Goal: Task Accomplishment & Management: Use online tool/utility

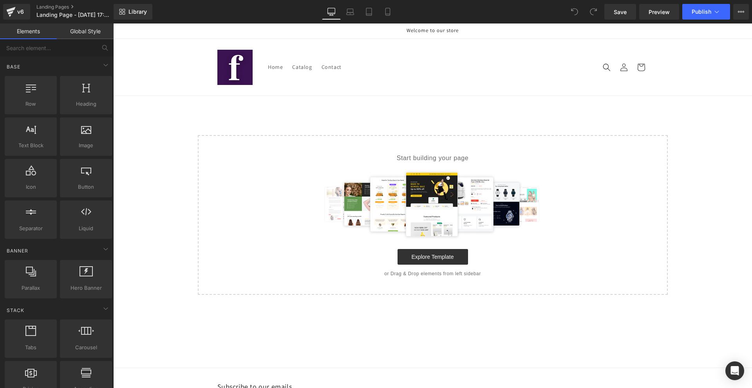
click at [749, 14] on div "Save Preview Publish Scheduled Upgrade Plan View Live Page View with current Te…" at bounding box center [676, 12] width 151 height 16
click at [746, 14] on button "Upgrade Plan View Live Page View with current Template Save Template to Library…" at bounding box center [741, 12] width 16 height 16
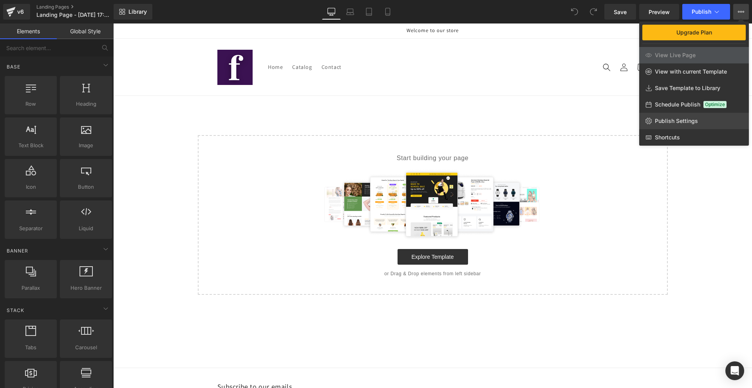
click at [673, 120] on span "Publish Settings" at bounding box center [676, 120] width 43 height 7
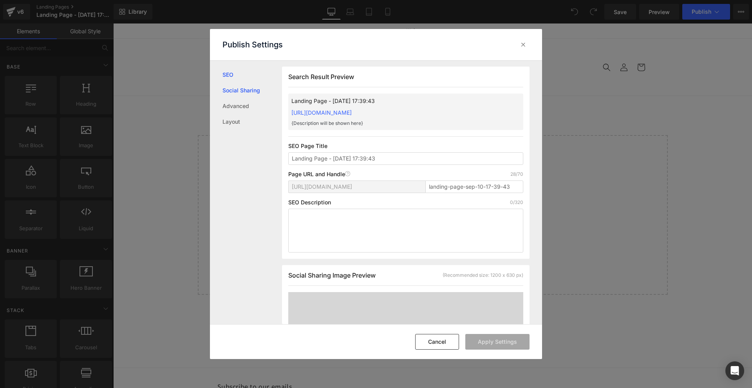
click at [242, 96] on link "Social Sharing" at bounding box center [252, 91] width 60 height 16
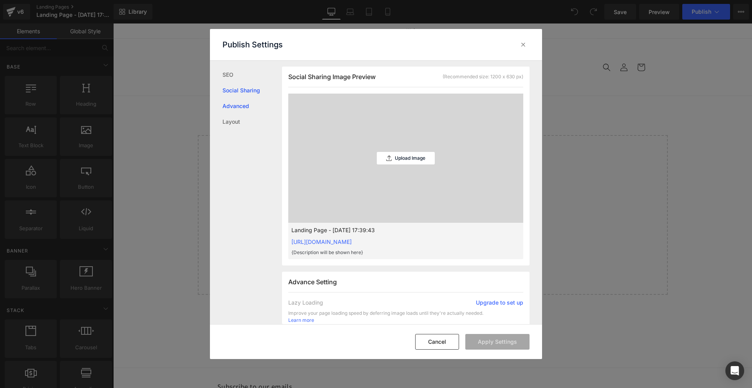
click at [238, 105] on link "Advanced" at bounding box center [252, 106] width 60 height 16
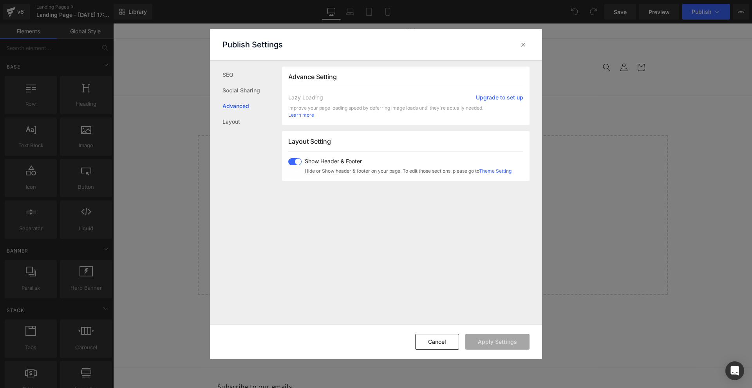
click at [297, 164] on span at bounding box center [294, 161] width 13 height 7
click at [500, 344] on button "Apply Settings" at bounding box center [497, 342] width 64 height 16
click at [520, 50] on div at bounding box center [523, 44] width 13 height 13
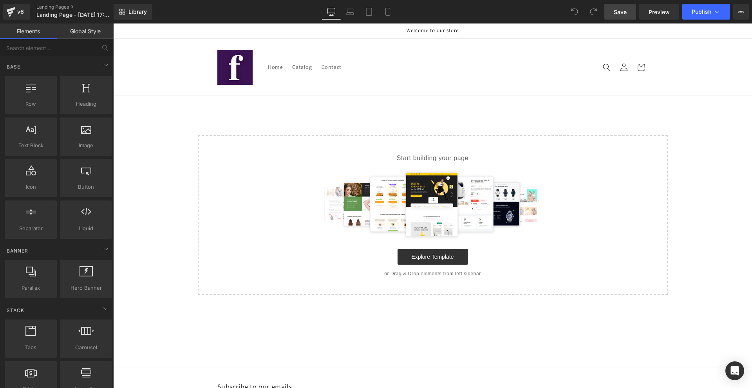
click at [621, 14] on span "Save" at bounding box center [620, 12] width 13 height 8
click at [392, 11] on icon at bounding box center [388, 12] width 8 height 8
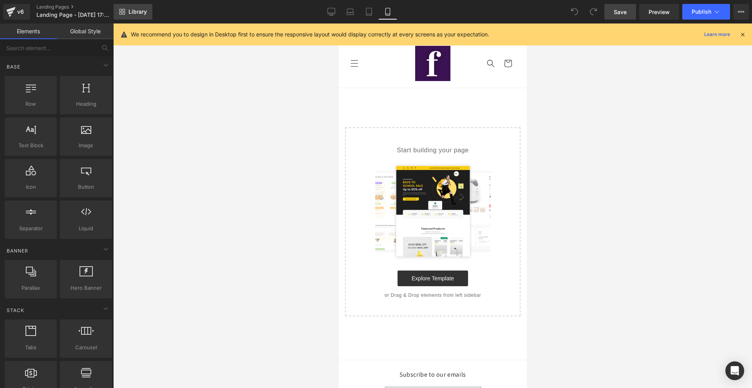
click at [137, 4] on link "Library" at bounding box center [133, 12] width 39 height 16
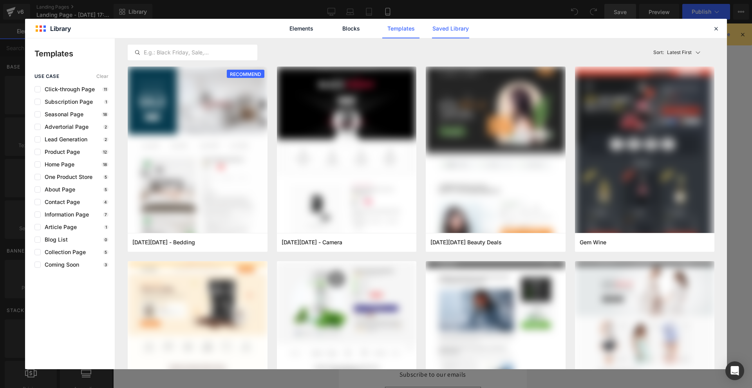
click at [447, 28] on link "Saved Library" at bounding box center [450, 29] width 37 height 20
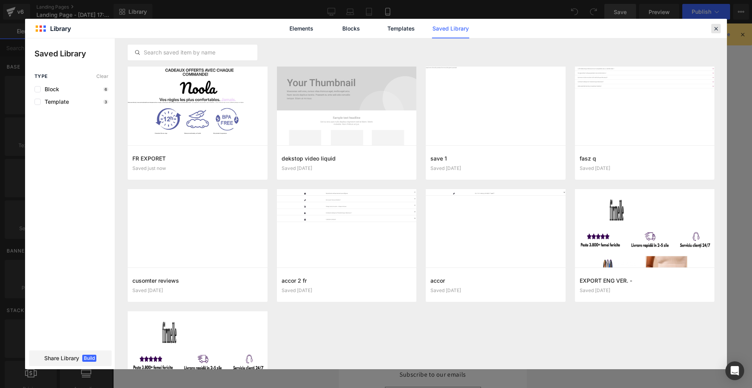
click at [715, 26] on icon at bounding box center [715, 28] width 7 height 7
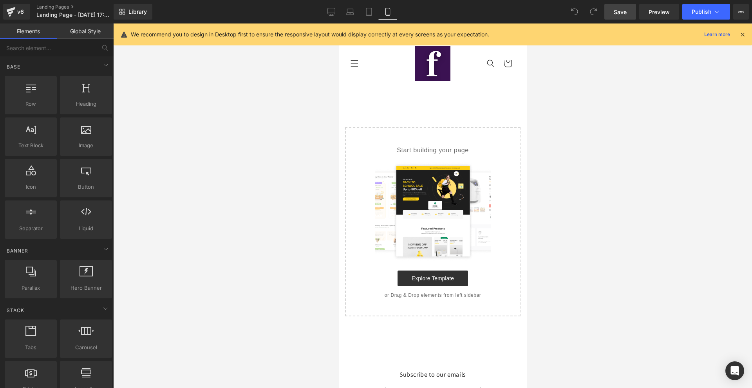
click at [367, 136] on div "Start building your page Explore Template or Drag & Drop elements from left sid…" at bounding box center [432, 222] width 174 height 188
drag, startPoint x: 372, startPoint y: 162, endPoint x: 397, endPoint y: 136, distance: 36.0
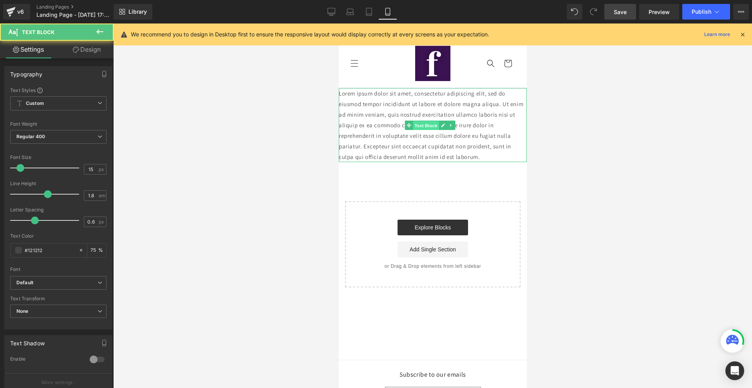
drag, startPoint x: 419, startPoint y: 121, endPoint x: 505, endPoint y: 280, distance: 180.8
click at [419, 121] on span "Text Block" at bounding box center [425, 125] width 26 height 9
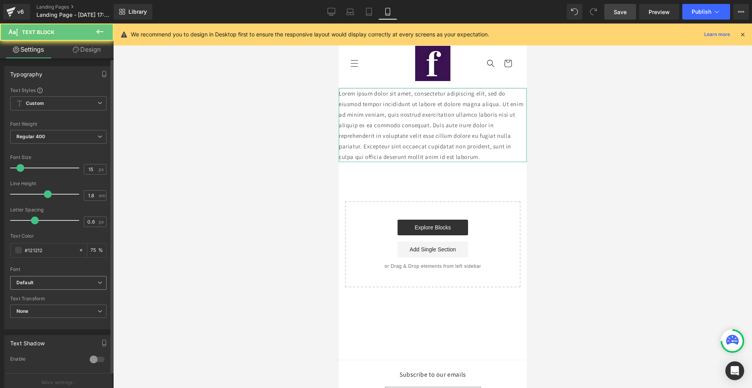
click at [42, 288] on span "Default" at bounding box center [58, 283] width 96 height 14
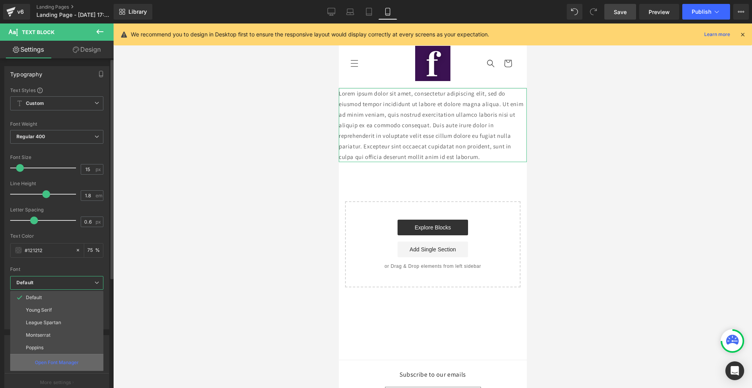
click at [52, 358] on div "Open Font Manager" at bounding box center [56, 362] width 93 height 17
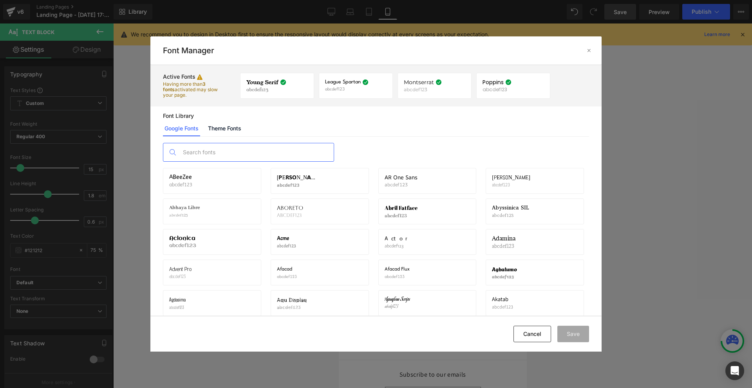
click at [256, 146] on input "text" at bounding box center [256, 152] width 155 height 18
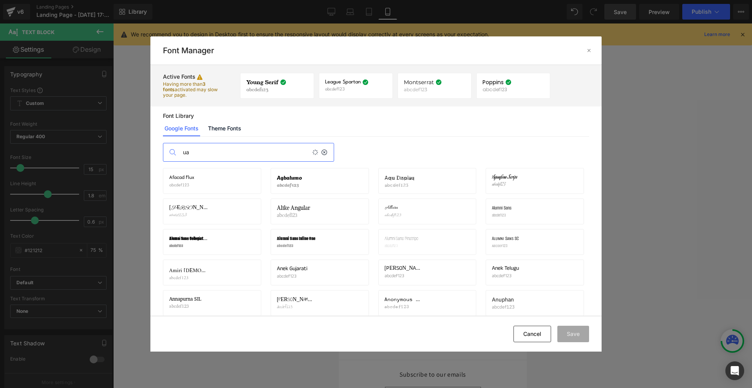
type input "u"
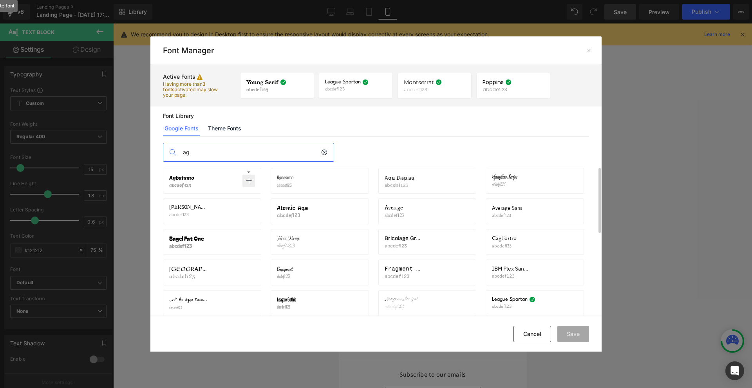
type input "ag"
click at [249, 179] on icon at bounding box center [249, 181] width 6 height 6
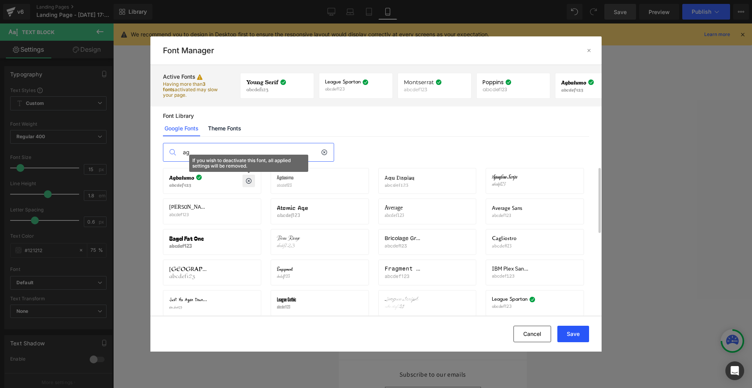
click at [572, 327] on button "Save" at bounding box center [573, 334] width 32 height 16
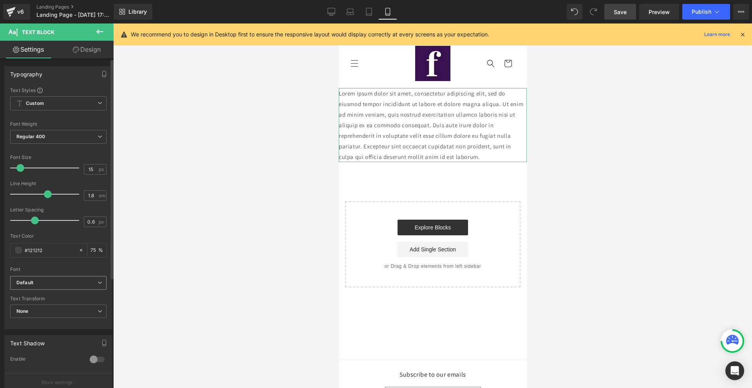
drag, startPoint x: 56, startPoint y: 290, endPoint x: 54, endPoint y: 284, distance: 6.2
click at [55, 289] on div "Default Default Young Serif League Spartan Montserrat Poppins Agbalumo Open Fon…" at bounding box center [58, 285] width 96 height 18
click at [54, 283] on b "Default" at bounding box center [56, 283] width 81 height 7
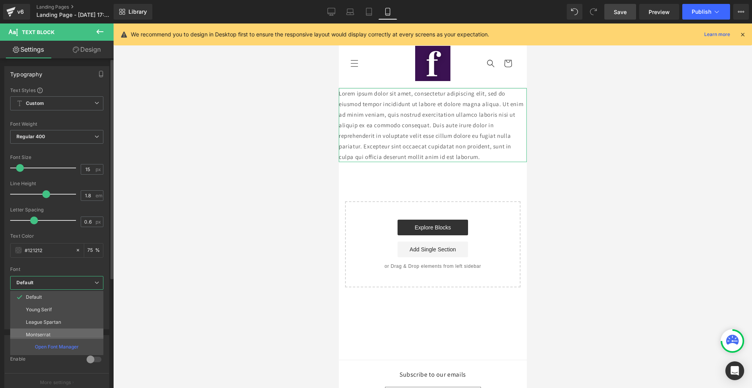
scroll to position [28, 0]
click at [52, 346] on p "Open Font Manager" at bounding box center [57, 346] width 44 height 7
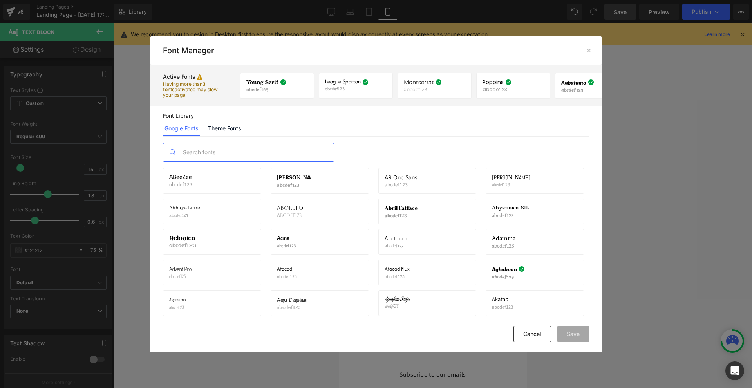
click at [244, 150] on input "text" at bounding box center [256, 152] width 155 height 18
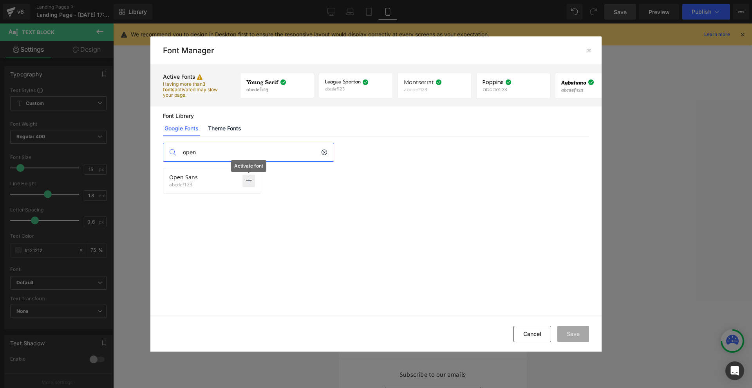
type input "open"
click at [251, 178] on icon at bounding box center [249, 181] width 6 height 6
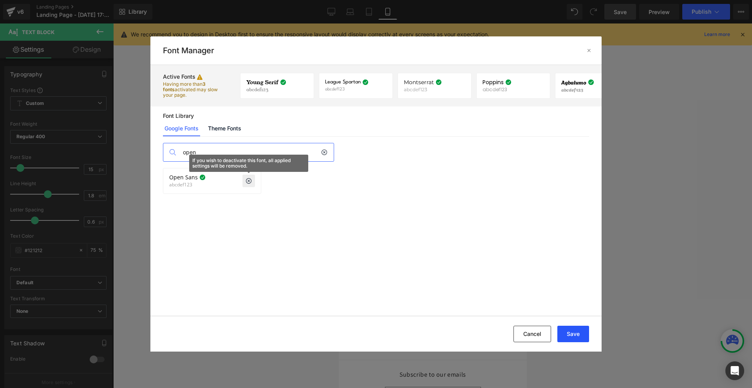
click at [568, 334] on button "Save" at bounding box center [573, 334] width 32 height 16
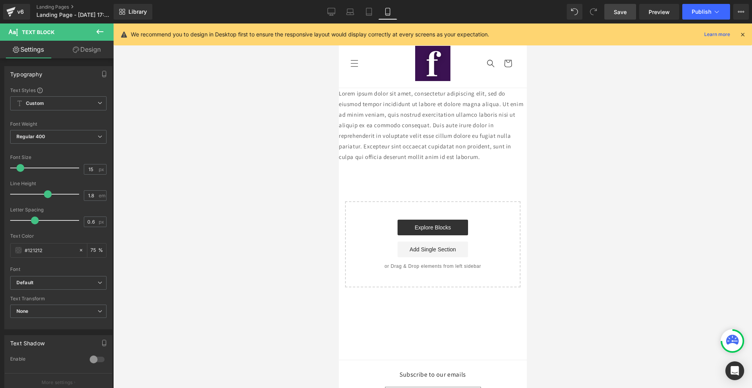
click at [743, 37] on icon at bounding box center [742, 34] width 7 height 7
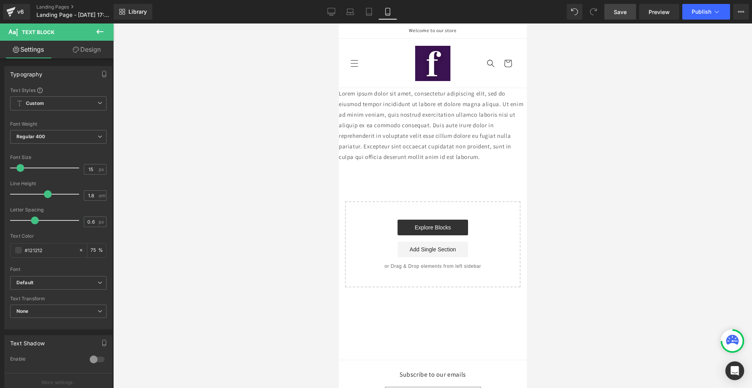
click at [615, 11] on span "Save" at bounding box center [620, 12] width 13 height 8
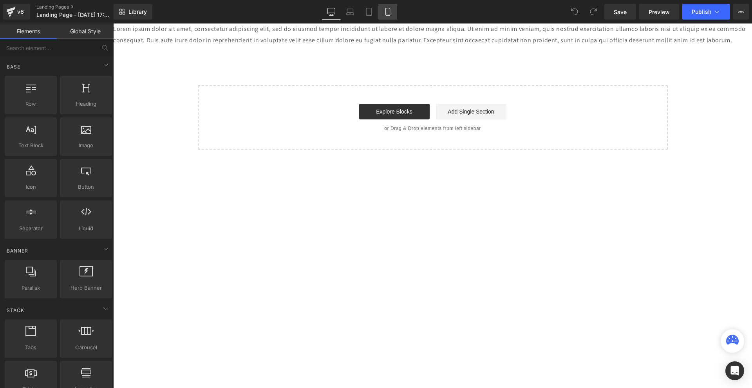
click at [383, 9] on link "Mobile" at bounding box center [387, 12] width 19 height 16
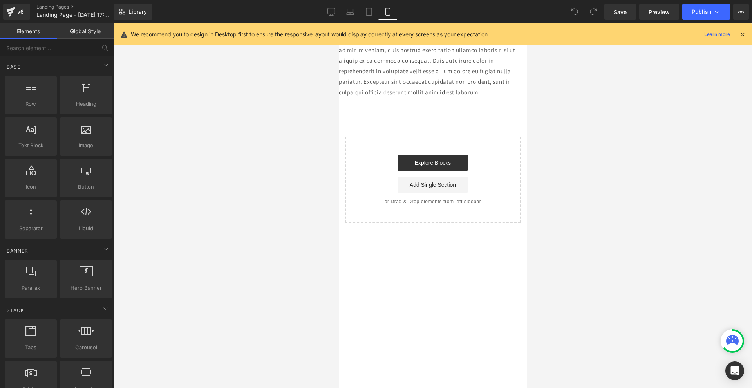
click at [741, 30] on div at bounding box center [742, 34] width 6 height 9
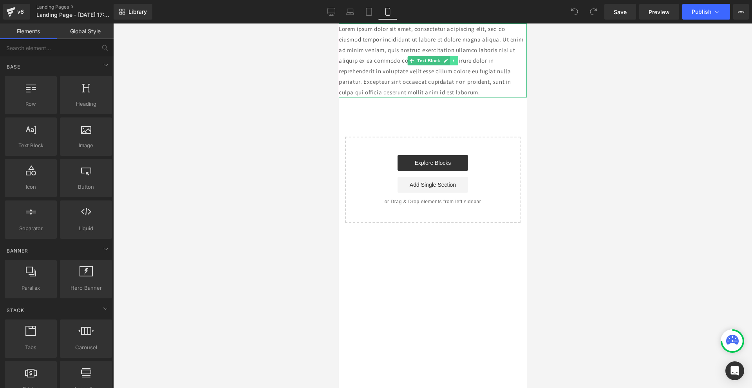
click at [454, 60] on icon at bounding box center [453, 60] width 4 height 5
click at [457, 61] on icon at bounding box center [457, 60] width 4 height 5
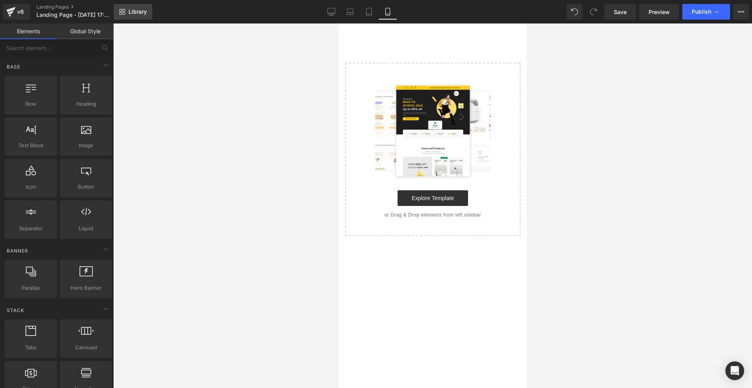
click at [126, 5] on link "Library" at bounding box center [133, 12] width 39 height 16
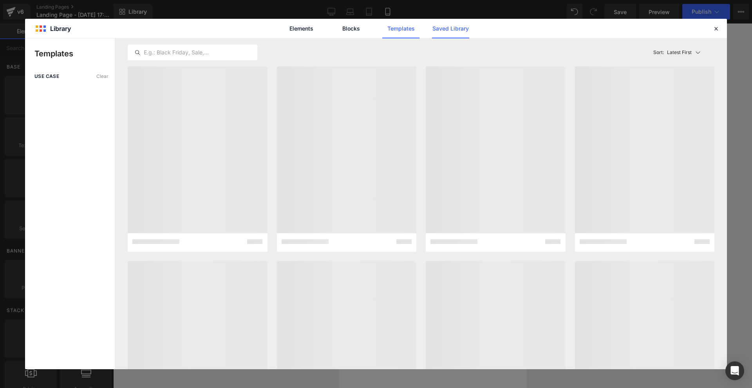
click at [463, 29] on link "Saved Library" at bounding box center [450, 29] width 37 height 20
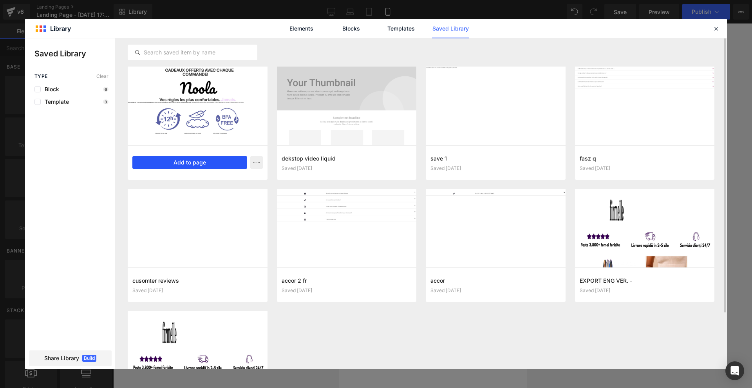
click at [212, 163] on button "Add to page" at bounding box center [189, 162] width 115 height 13
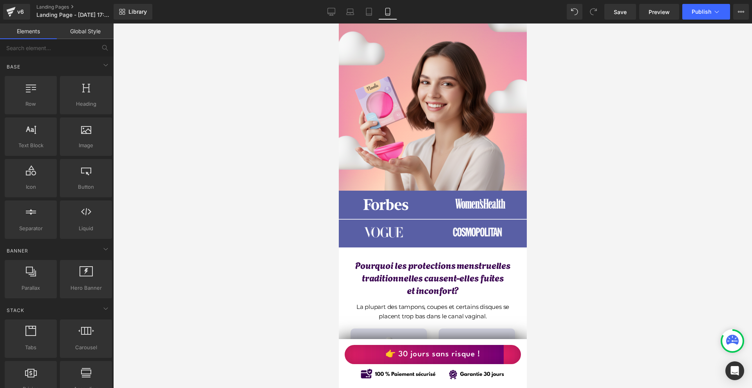
scroll to position [352, 0]
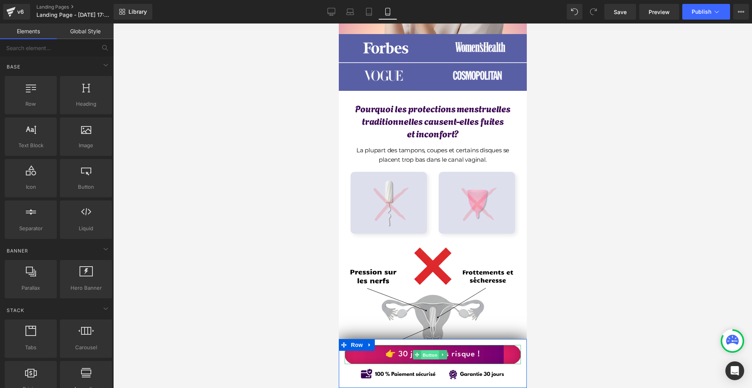
click at [424, 354] on span "Button" at bounding box center [430, 354] width 18 height 9
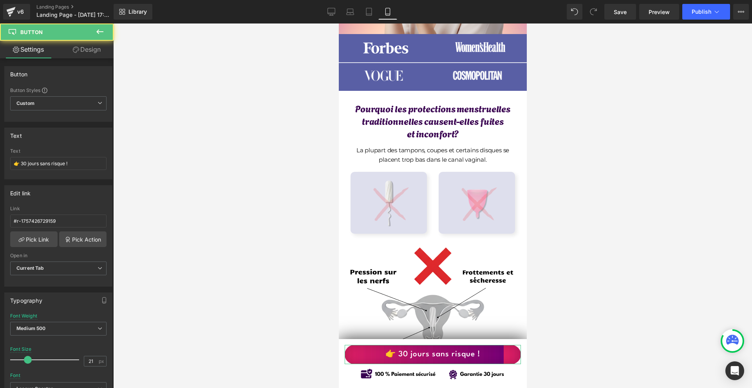
click at [84, 56] on link "Design" at bounding box center [86, 50] width 57 height 18
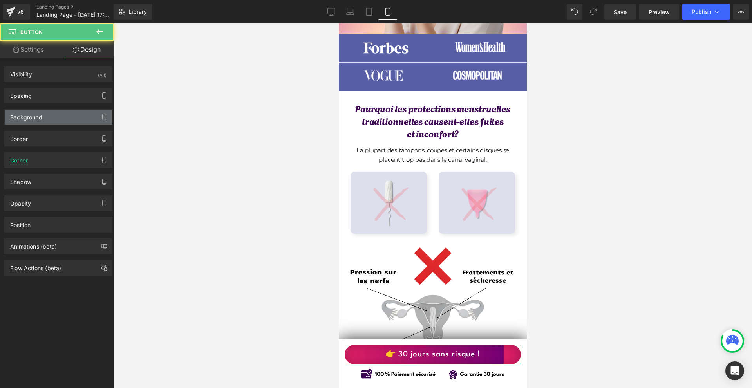
click at [70, 112] on div "Background" at bounding box center [58, 117] width 107 height 15
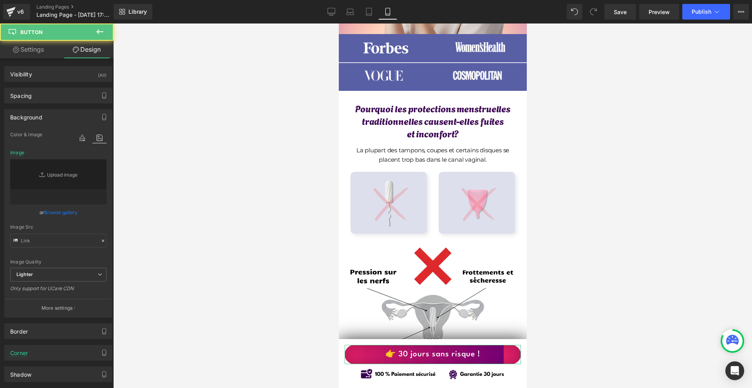
type input "[URL][DOMAIN_NAME]"
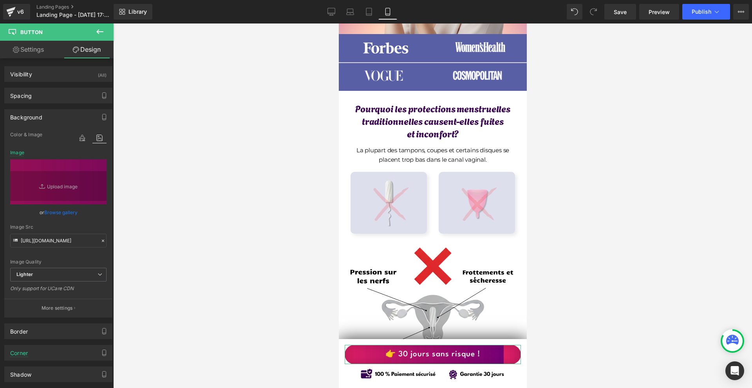
click at [58, 300] on button "More settings" at bounding box center [58, 308] width 107 height 18
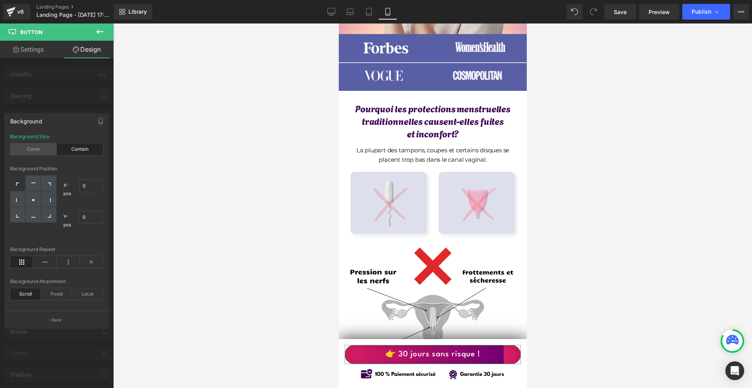
click at [48, 146] on div "Cover" at bounding box center [33, 149] width 47 height 12
click at [75, 151] on div "Contain" at bounding box center [80, 149] width 47 height 12
click at [31, 148] on div "Cover" at bounding box center [33, 149] width 47 height 12
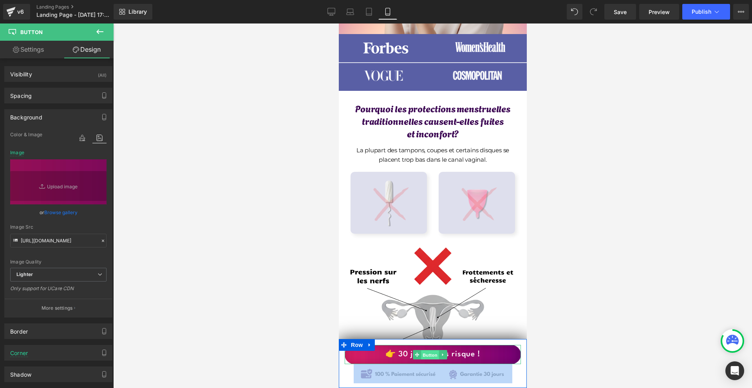
click at [426, 357] on span "Button" at bounding box center [430, 354] width 18 height 9
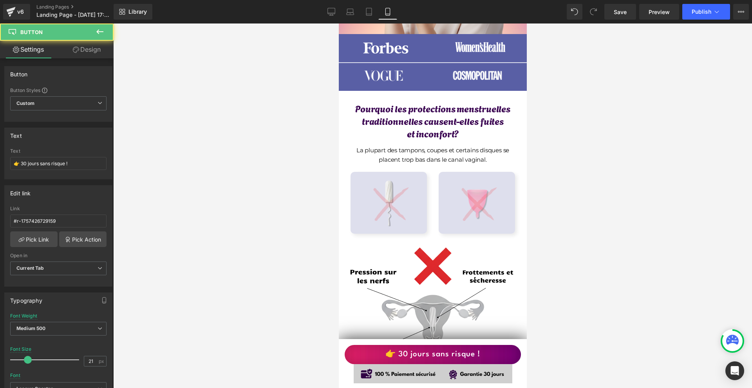
click at [563, 327] on div at bounding box center [432, 205] width 639 height 365
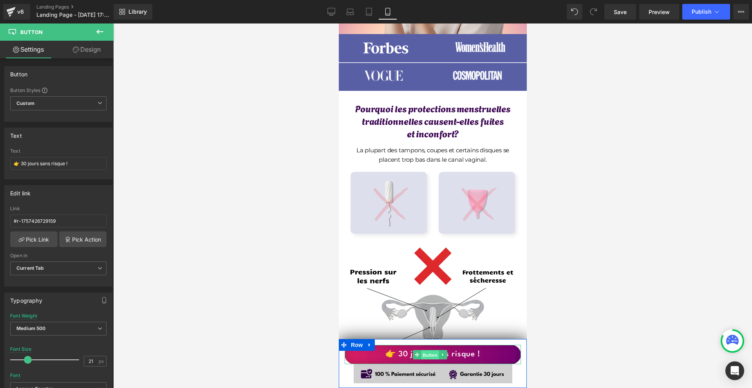
click at [434, 357] on span "Button" at bounding box center [430, 354] width 18 height 9
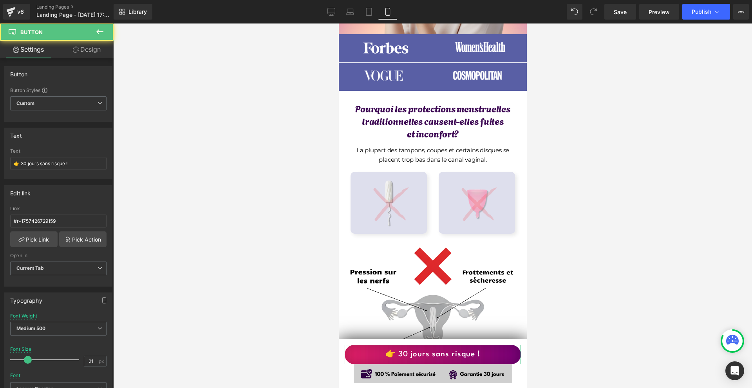
click at [78, 54] on link "Design" at bounding box center [86, 50] width 57 height 18
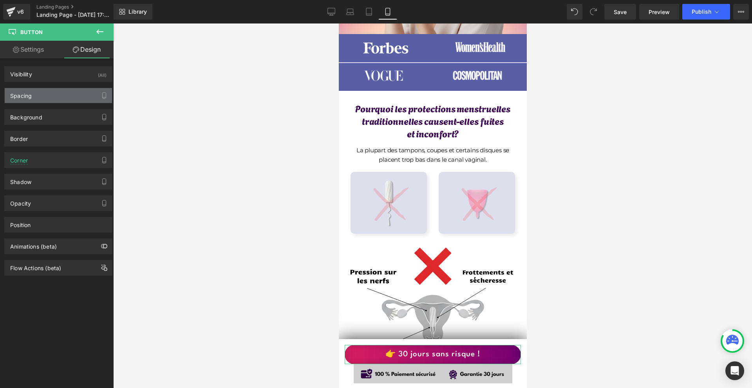
click at [38, 98] on div "Spacing" at bounding box center [58, 95] width 107 height 15
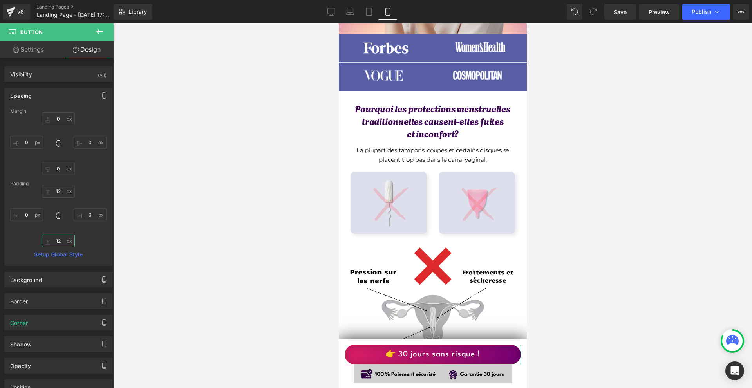
click at [65, 239] on input "12" at bounding box center [58, 241] width 33 height 13
type input "14"
click at [59, 190] on input "12" at bounding box center [58, 191] width 33 height 13
type input "14"
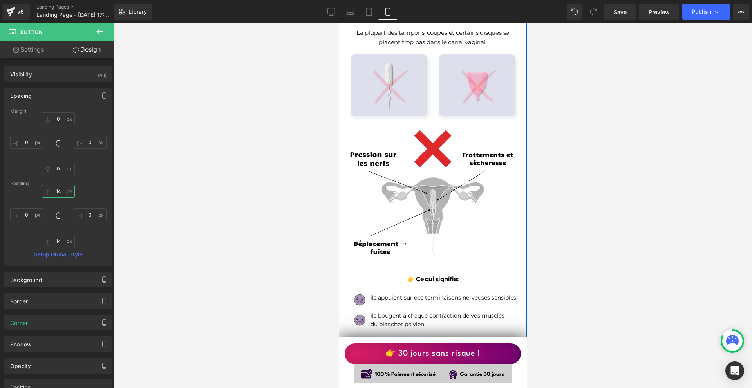
scroll to position [666, 0]
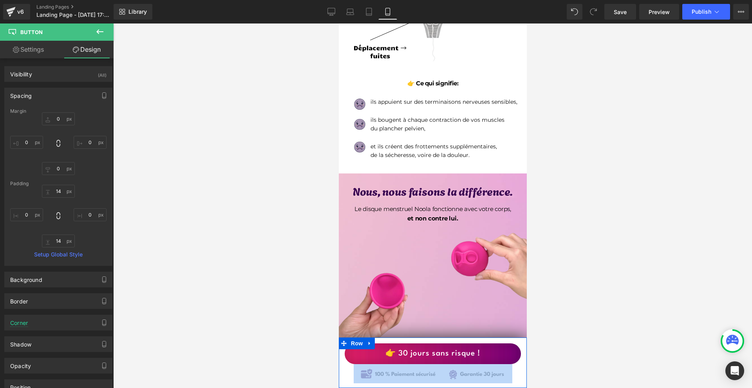
click at [514, 374] on div "Image" at bounding box center [432, 373] width 176 height 19
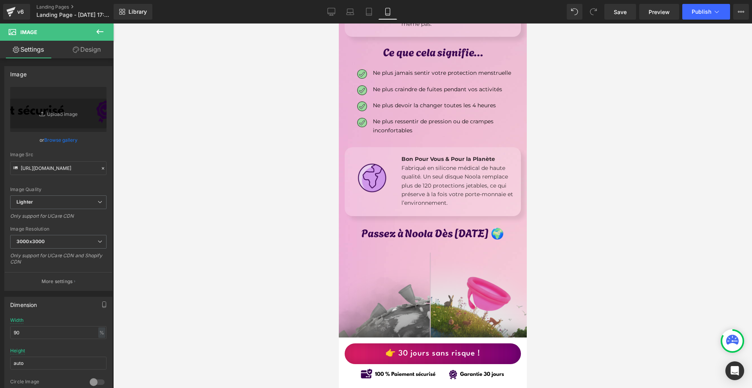
scroll to position [1449, 0]
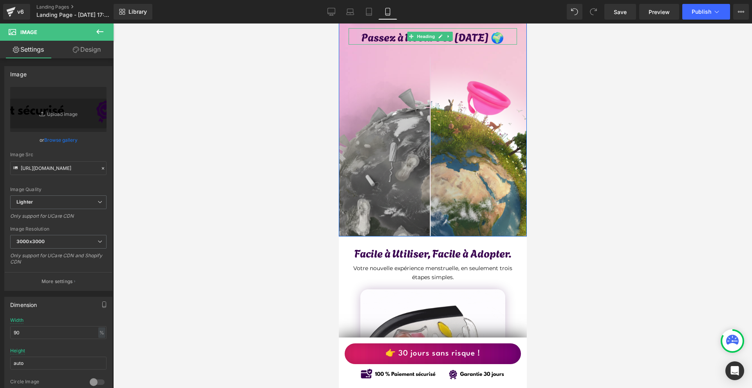
click at [451, 45] on h1 "Passez à Noola Dès [DATE] 🌍" at bounding box center [432, 37] width 168 height 15
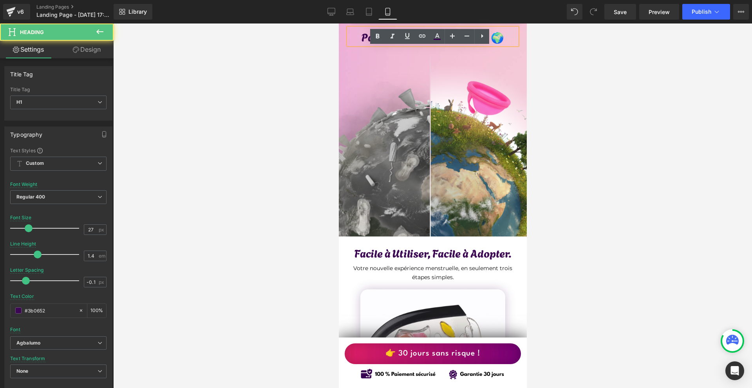
click at [450, 45] on h1 "Passez à Noola Dès [DATE] 🌍" at bounding box center [432, 37] width 168 height 15
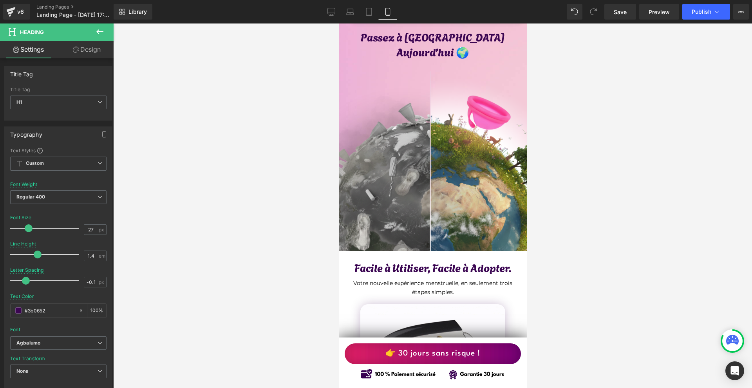
click at [620, 60] on div at bounding box center [432, 205] width 639 height 365
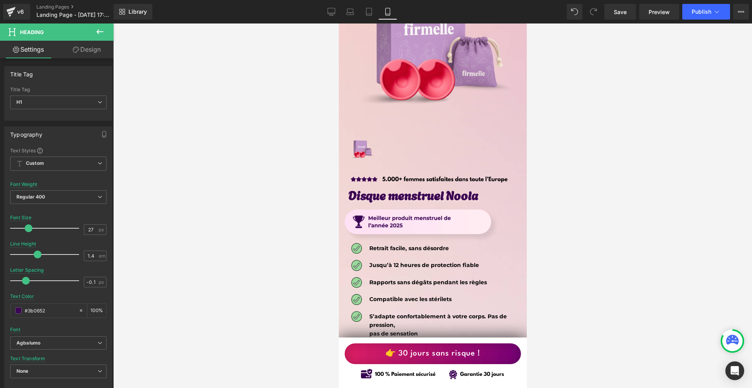
scroll to position [3955, 0]
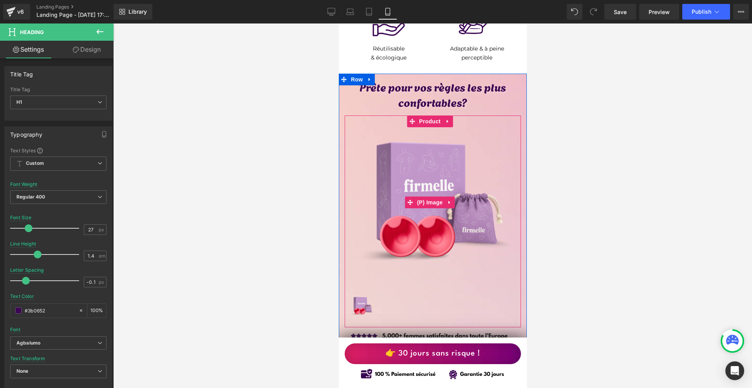
click at [432, 119] on img at bounding box center [432, 202] width 168 height 168
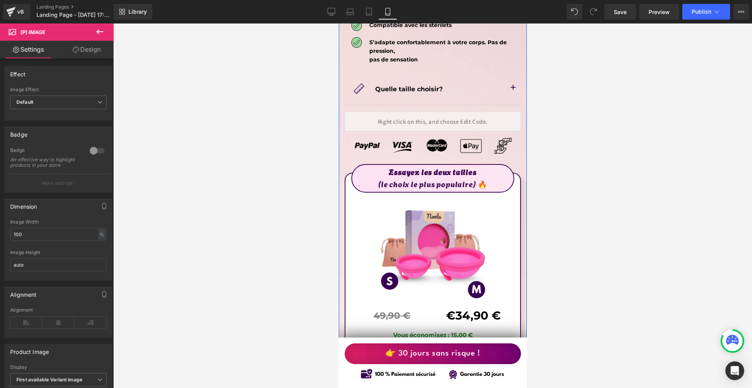
scroll to position [4581, 0]
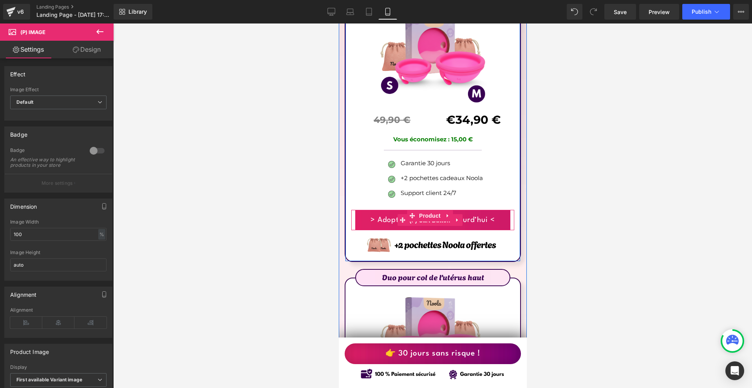
click at [430, 215] on span "(P) Cart Button" at bounding box center [429, 221] width 45 height 12
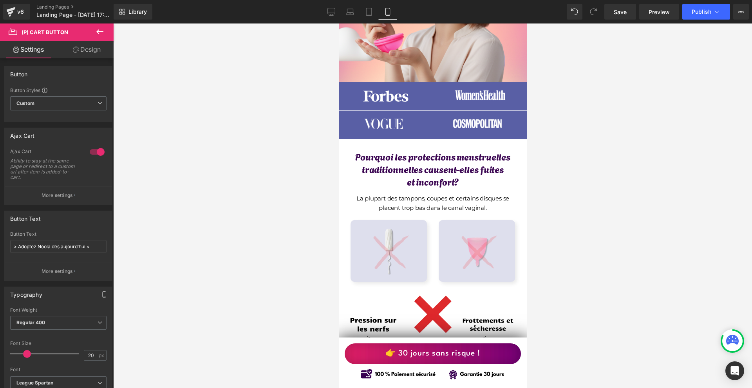
scroll to position [0, 0]
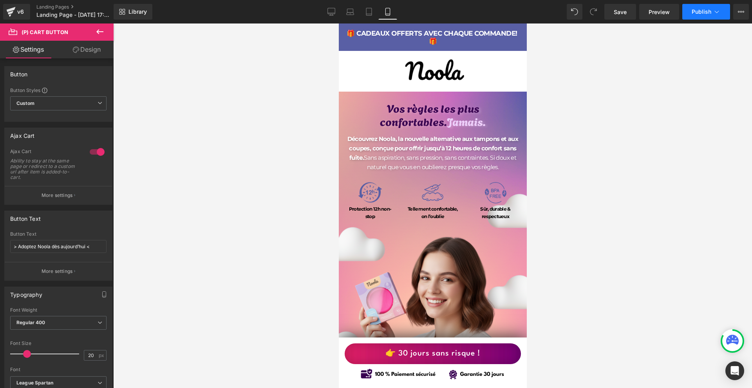
click at [693, 13] on span "Publish" at bounding box center [702, 12] width 20 height 6
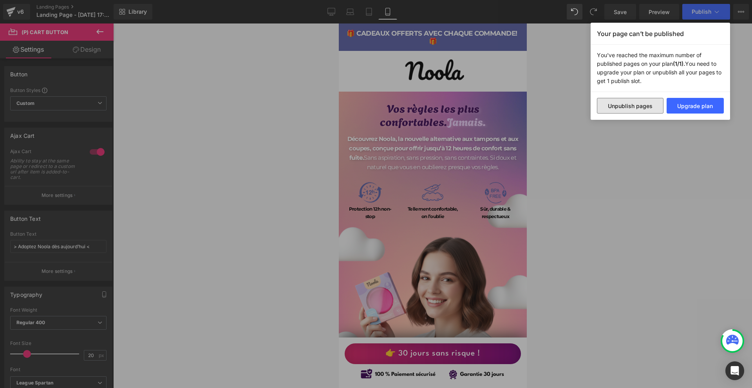
click at [646, 109] on button "Unpublish pages" at bounding box center [630, 106] width 67 height 16
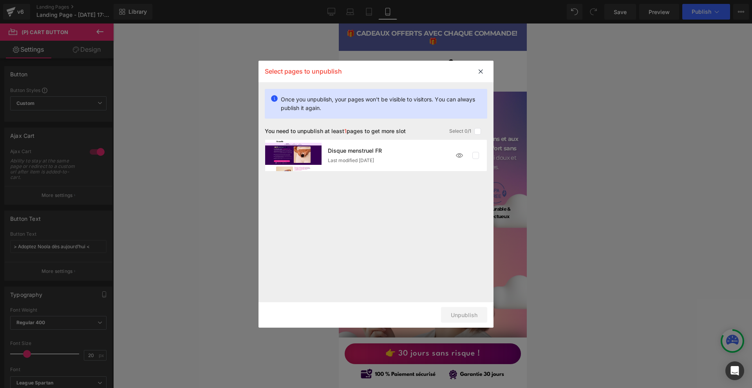
click at [473, 157] on label at bounding box center [475, 155] width 7 height 7
click at [475, 155] on input "checkbox" at bounding box center [475, 155] width 0 height 0
click at [475, 312] on button "Unpublish 1 pages" at bounding box center [453, 315] width 68 height 16
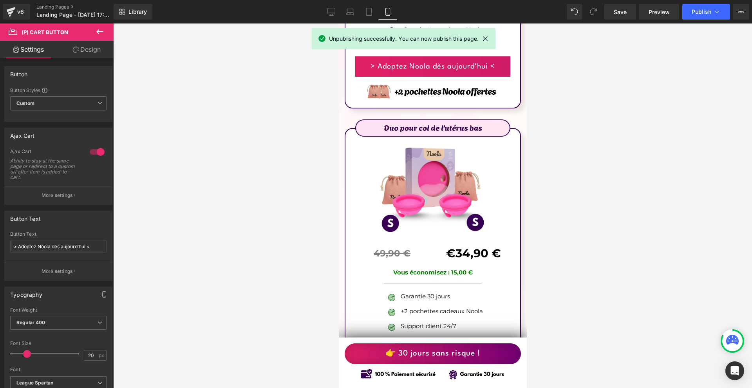
scroll to position [5130, 0]
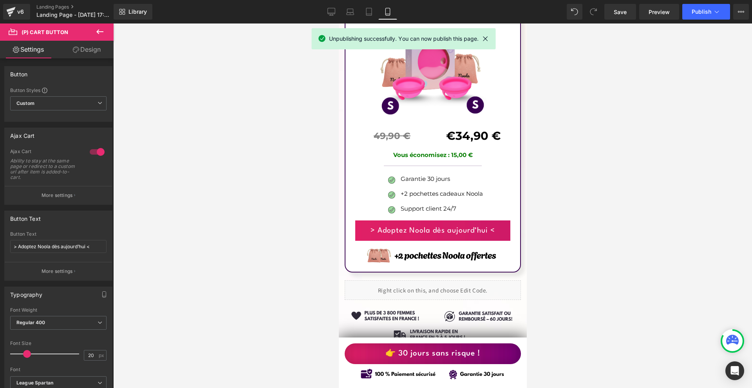
click at [428, 220] on div "> Adoptez Noola dès [DATE] < (P) Cart Button" at bounding box center [432, 230] width 155 height 20
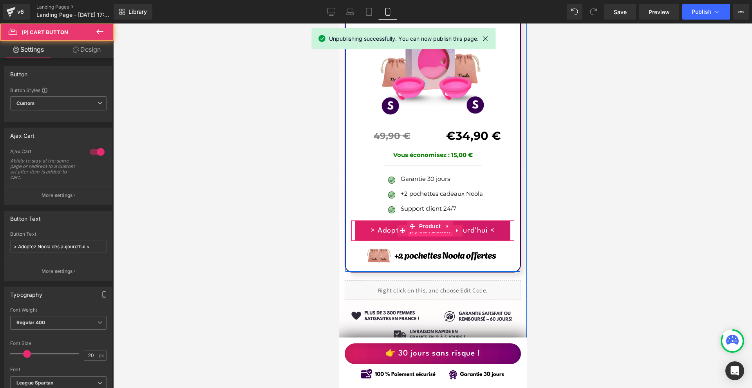
click at [428, 225] on span "(P) Cart Button" at bounding box center [429, 231] width 45 height 12
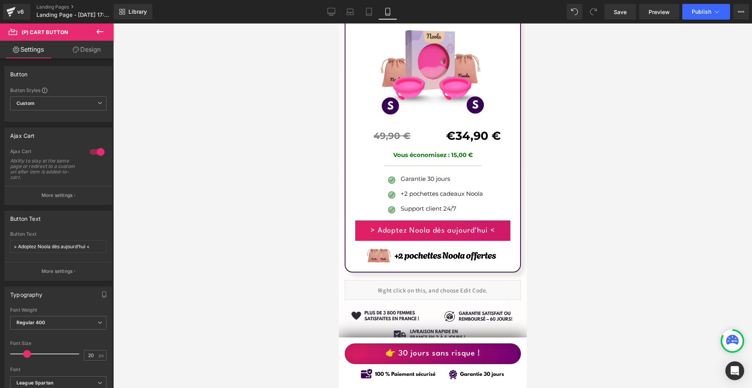
click at [97, 55] on link "Design" at bounding box center [86, 50] width 57 height 18
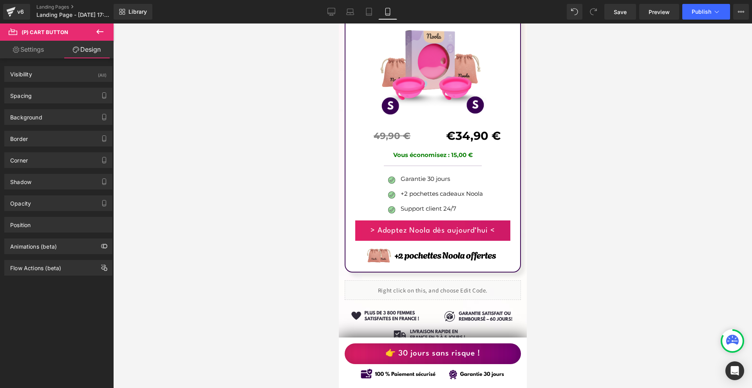
drag, startPoint x: 27, startPoint y: 158, endPoint x: 22, endPoint y: 172, distance: 14.3
click at [26, 158] on div "Corner" at bounding box center [19, 158] width 18 height 11
click at [41, 159] on div "Corner" at bounding box center [58, 160] width 107 height 15
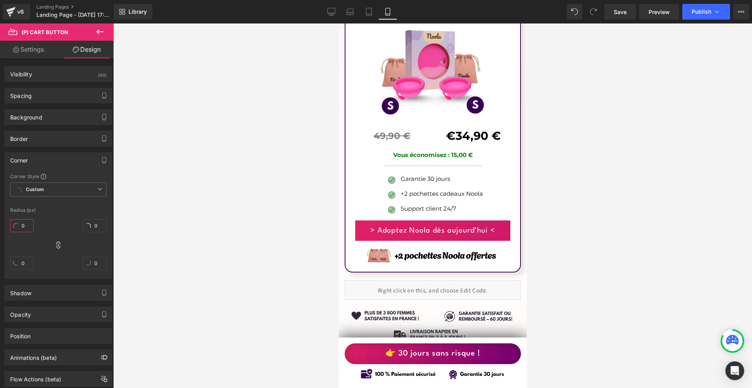
click at [29, 227] on input "0" at bounding box center [21, 225] width 23 height 13
type input "1"
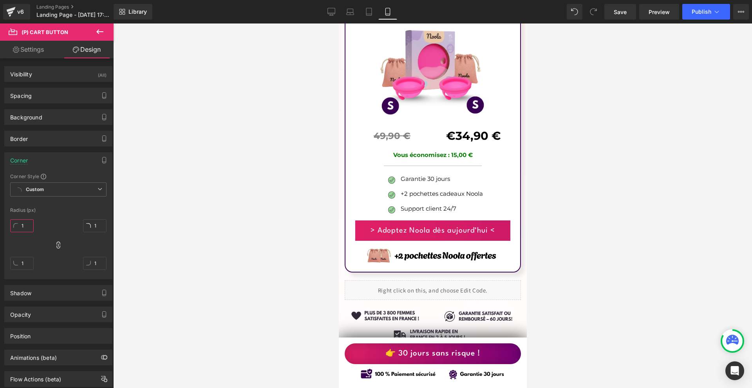
type input "10"
type input "100"
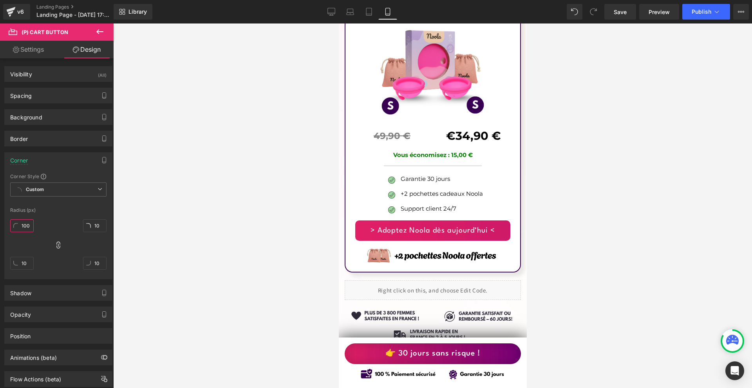
type input "100"
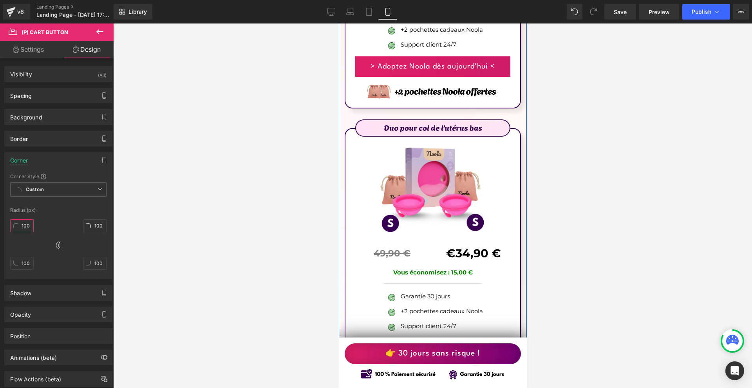
scroll to position [4816, 0]
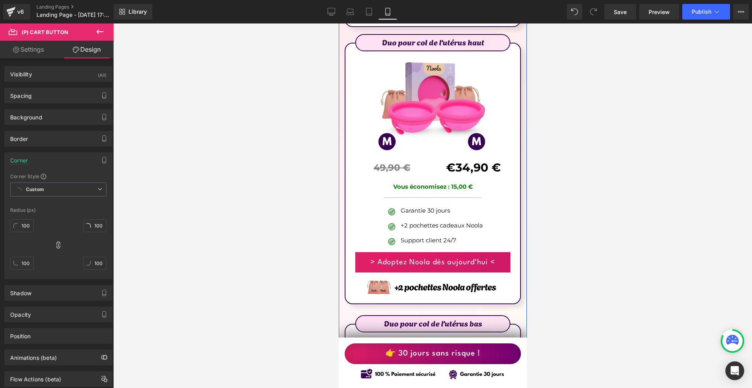
click at [424, 252] on div "> Adoptez Noola dès [DATE] < (P) Cart Button Product" at bounding box center [432, 262] width 163 height 20
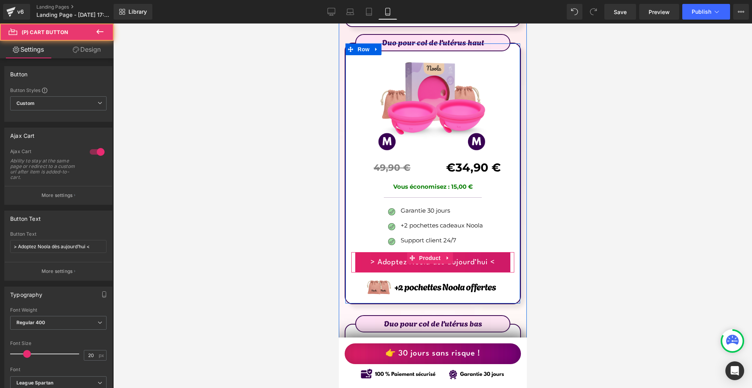
click at [426, 252] on button "> Adoptez Noola dès aujourd’hui <" at bounding box center [432, 262] width 155 height 20
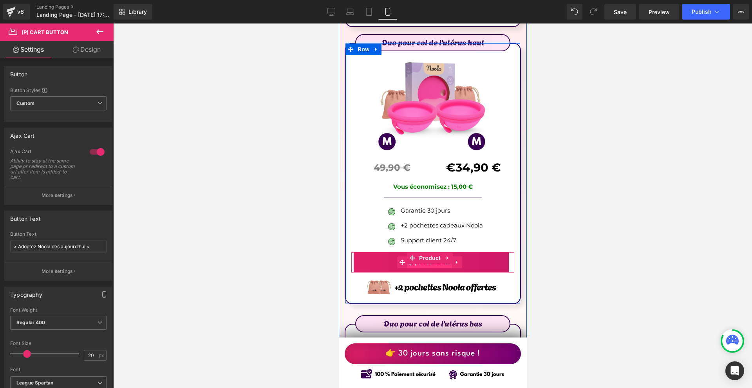
click at [428, 256] on span "(P) Cart Button" at bounding box center [429, 262] width 45 height 12
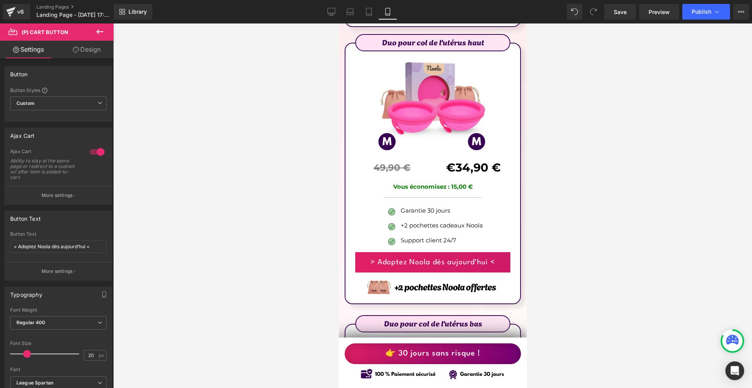
click at [93, 47] on link "Design" at bounding box center [86, 50] width 57 height 18
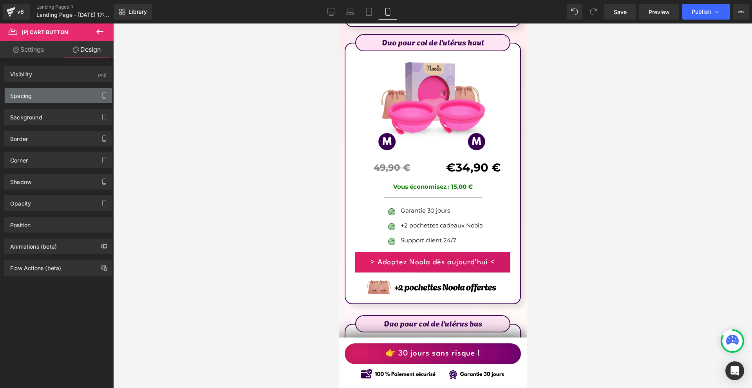
type input "0"
click at [31, 98] on div "Spacing" at bounding box center [21, 93] width 22 height 11
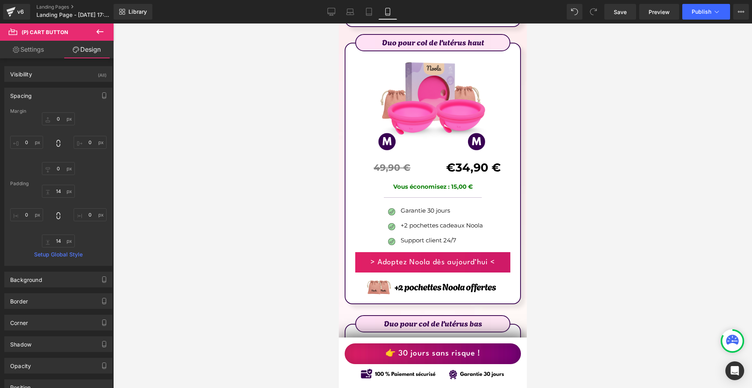
click at [31, 98] on div "Spacing" at bounding box center [21, 93] width 22 height 11
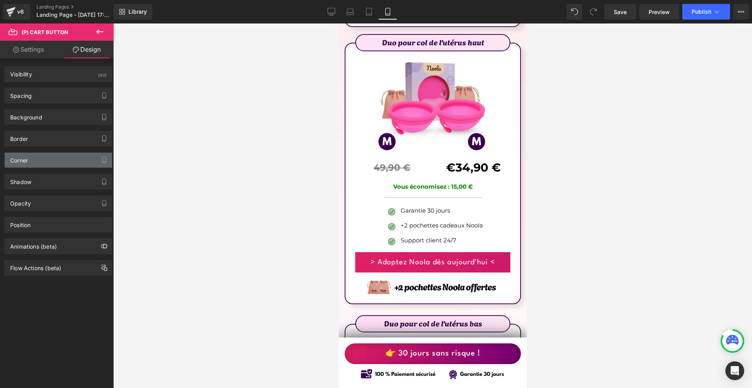
click at [30, 163] on div "Corner" at bounding box center [58, 160] width 107 height 15
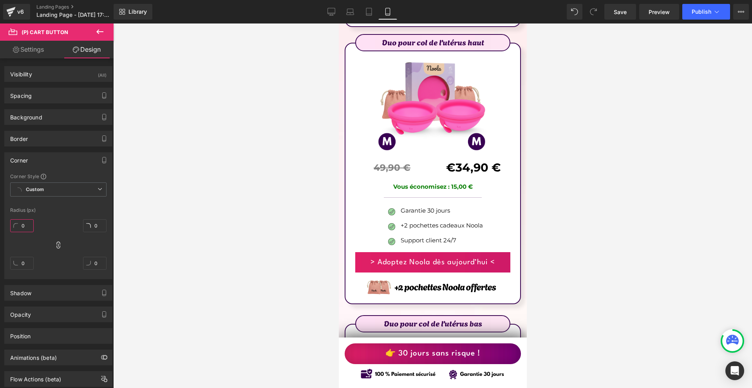
click at [22, 230] on input "0" at bounding box center [21, 225] width 23 height 13
type input "10"
type input "1"
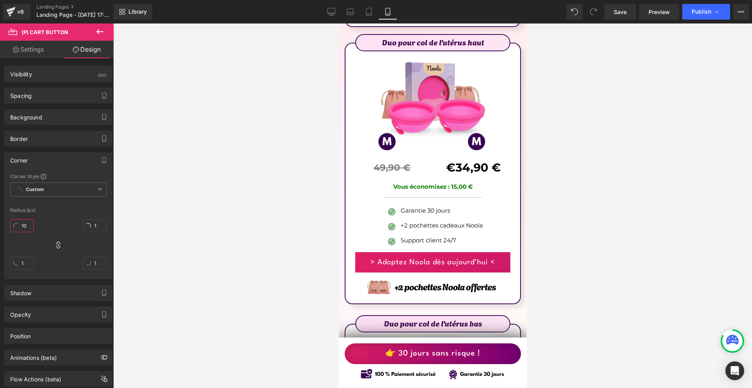
type input "10"
type input "100"
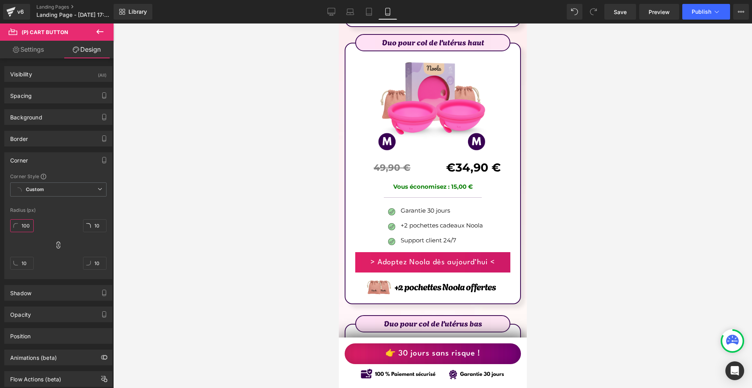
type input "100"
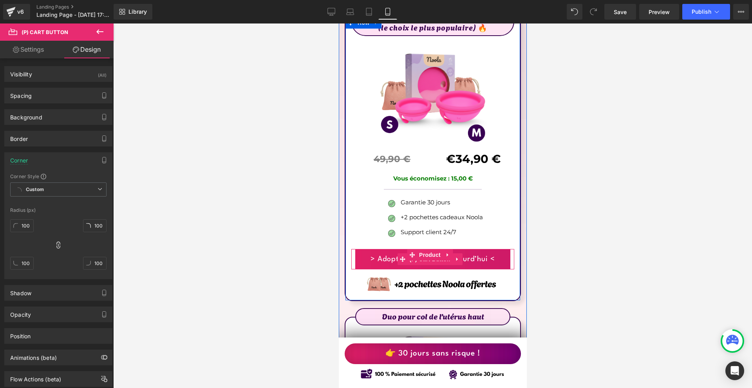
click at [425, 249] on button "> Adoptez Noola dès aujourd’hui <" at bounding box center [432, 259] width 155 height 20
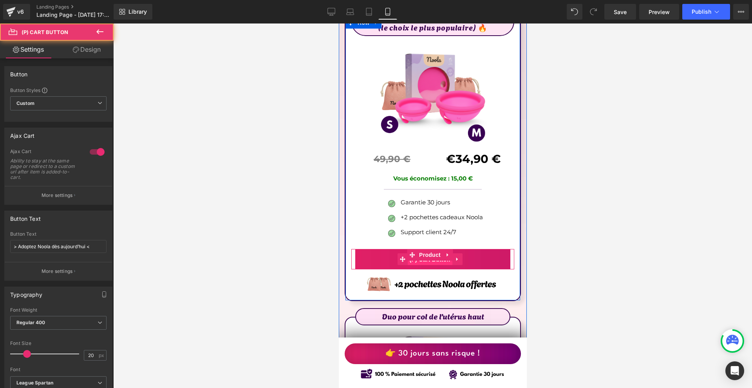
click at [426, 254] on span "(P) Cart Button" at bounding box center [429, 260] width 45 height 12
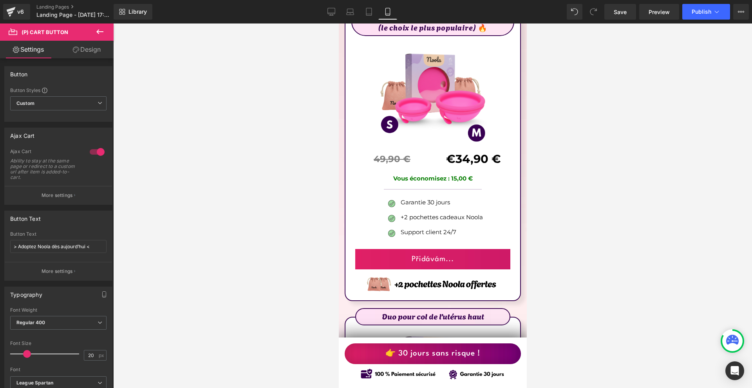
click at [99, 44] on link "Design" at bounding box center [86, 50] width 57 height 18
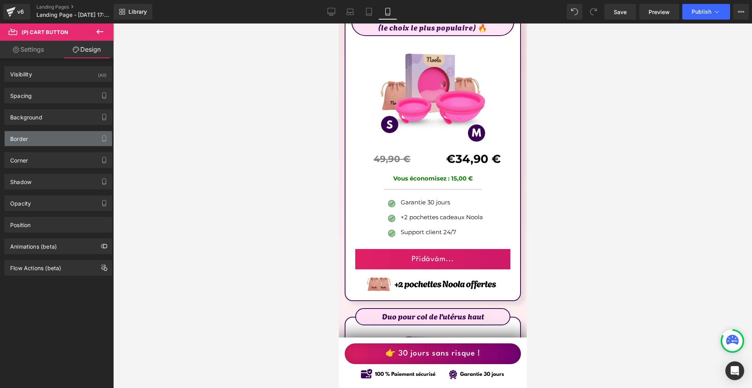
type input "0"
click at [26, 141] on div "Border" at bounding box center [19, 136] width 18 height 11
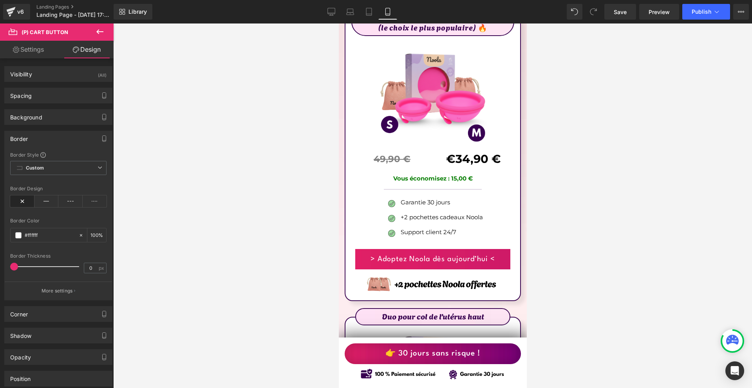
drag, startPoint x: 26, startPoint y: 141, endPoint x: 31, endPoint y: 151, distance: 11.1
click at [26, 141] on div "Border" at bounding box center [19, 136] width 18 height 11
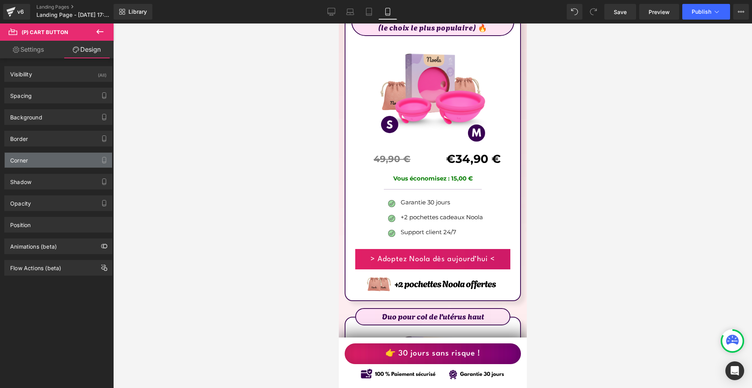
click at [32, 160] on div "Corner" at bounding box center [58, 160] width 107 height 15
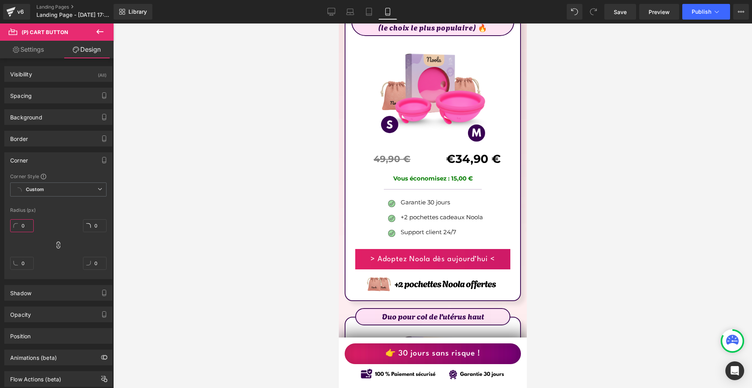
click at [27, 223] on input "0" at bounding box center [21, 225] width 23 height 13
type input "1"
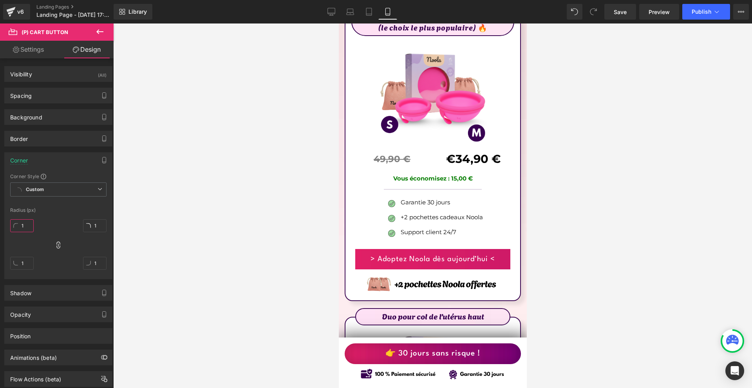
type input "10"
type input "100"
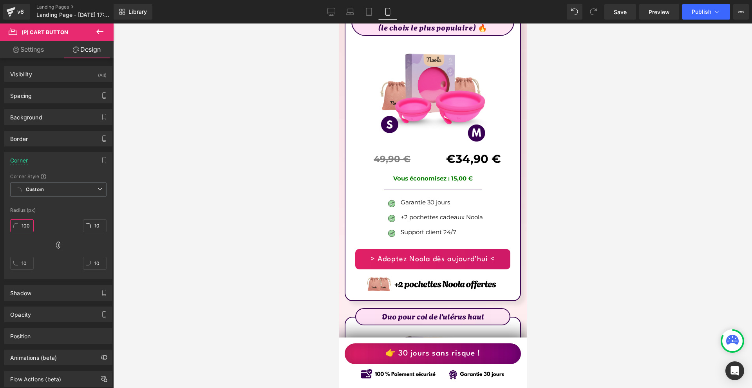
type input "100"
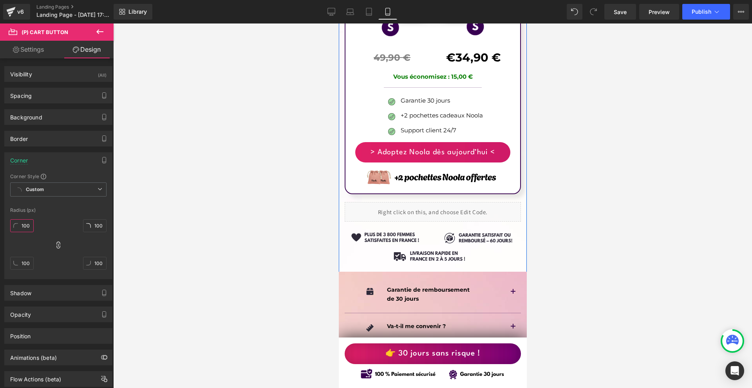
scroll to position [5169, 0]
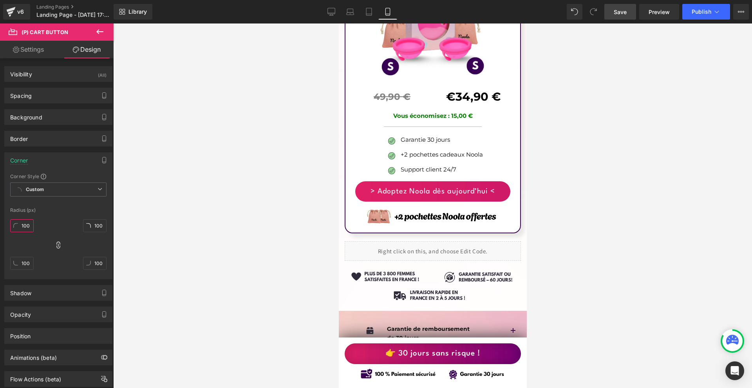
type input "100"
click at [624, 10] on span "Save" at bounding box center [620, 12] width 13 height 8
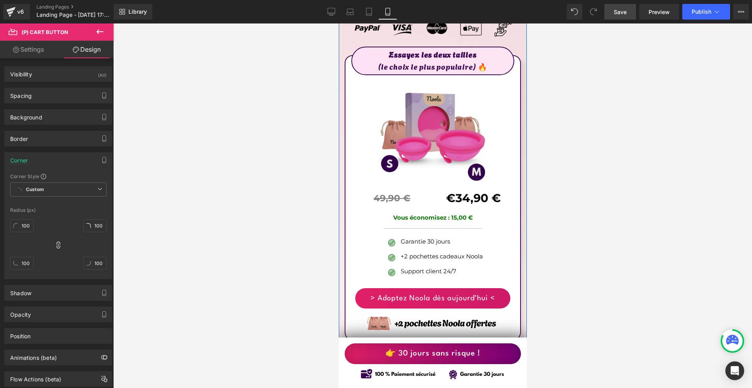
scroll to position [4346, 0]
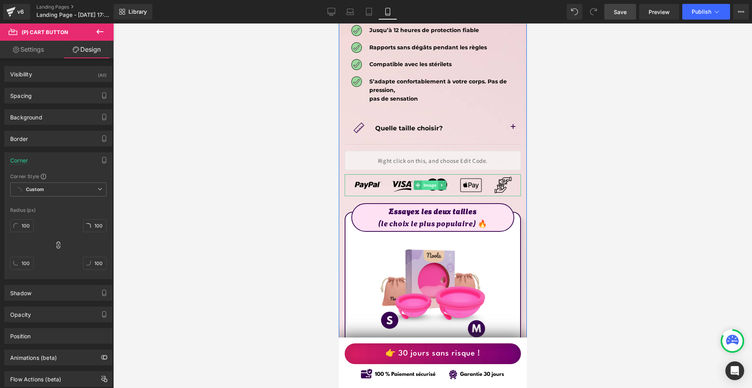
click at [427, 181] on span "Image" at bounding box center [429, 185] width 16 height 9
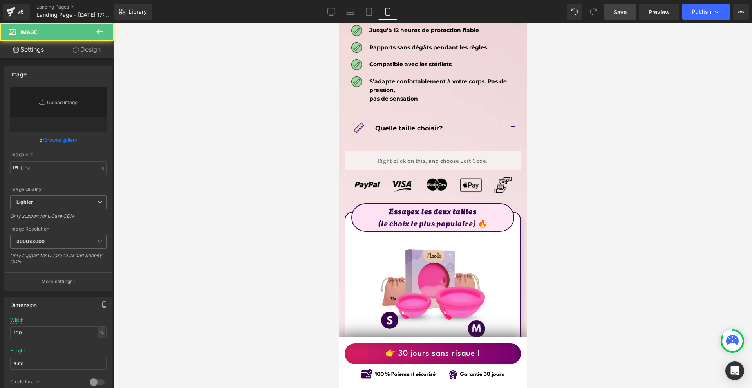
type input "[URL][DOMAIN_NAME]"
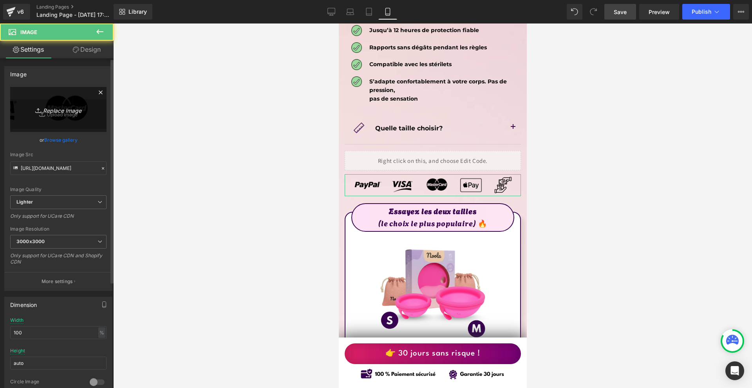
click at [61, 98] on link "Replace Image" at bounding box center [58, 109] width 96 height 45
type input "C:\fakepath\Více než 10 000 šťastných žen! - 2025-09-10T174608.740.png"
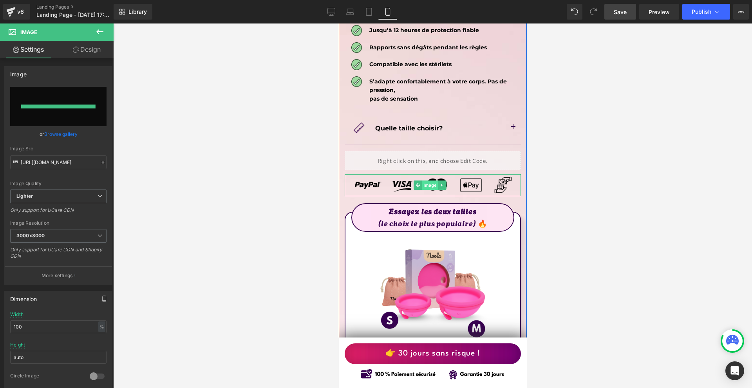
type input "[URL][DOMAIN_NAME]"
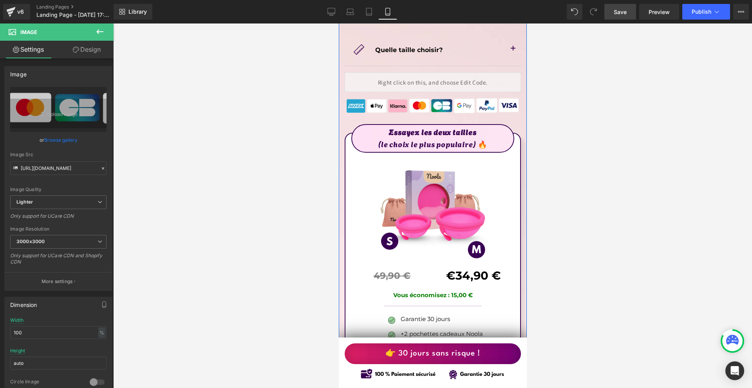
scroll to position [4464, 0]
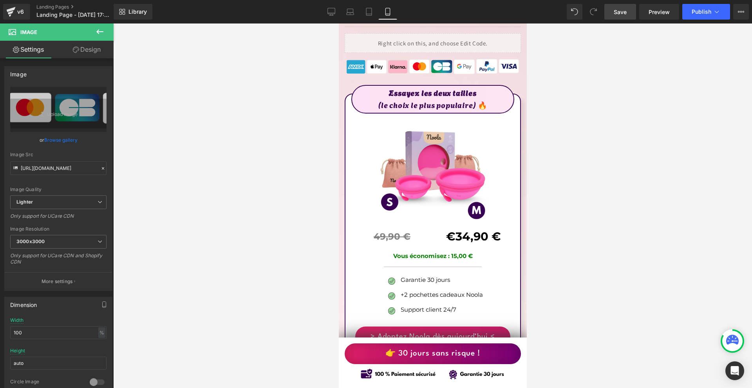
click at [617, 8] on span "Save" at bounding box center [620, 12] width 13 height 8
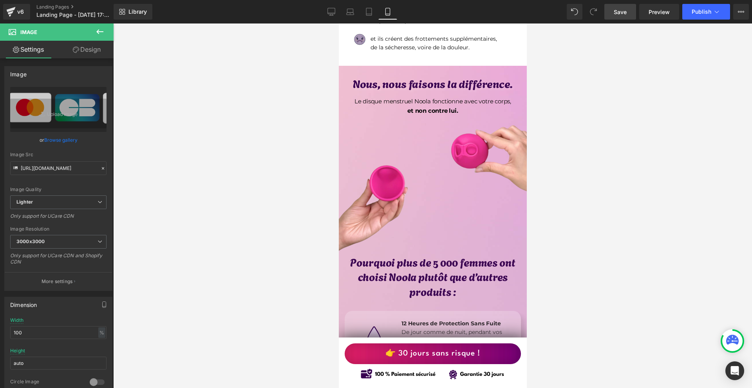
scroll to position [0, 0]
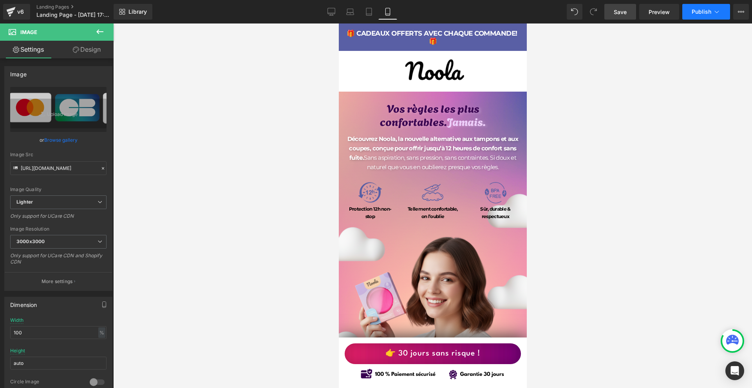
click at [714, 19] on button "Publish" at bounding box center [706, 12] width 48 height 16
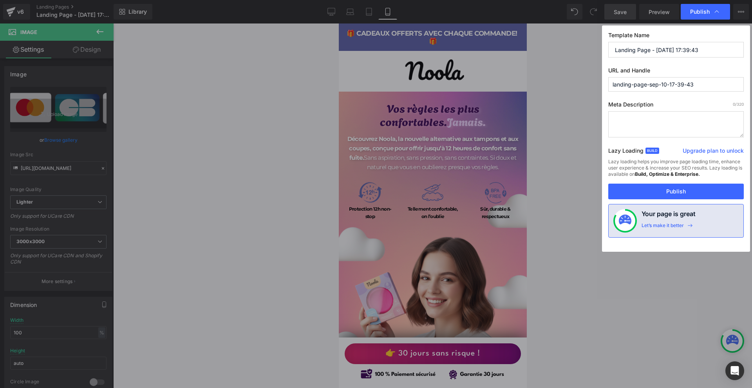
click at [664, 87] on input "landing-page-sep-10-17-39-43" at bounding box center [675, 84] width 135 height 14
paste input "Disque Menstruel Noola"
type input "disque-menstruel-noola"
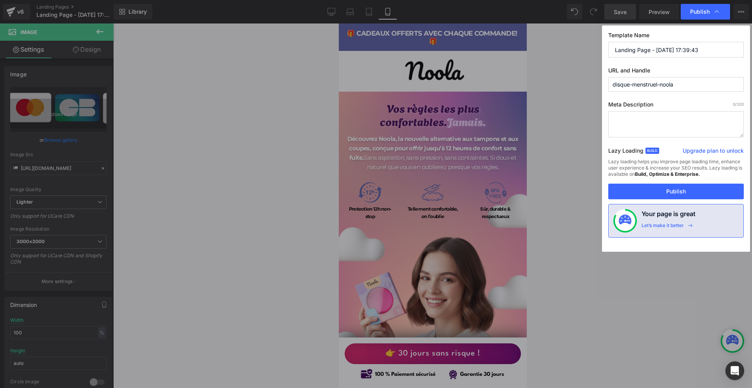
click at [643, 49] on input "Landing Page - [DATE] 17:39:43" at bounding box center [675, 50] width 135 height 16
paste input "Disque Menstruel Noola"
type input "Disque Menstruel Noola"
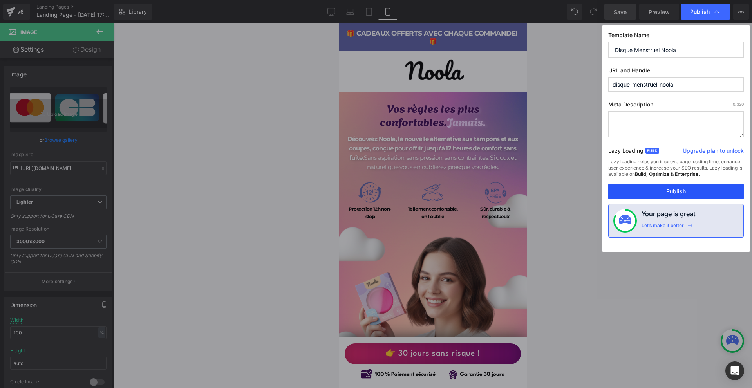
click at [692, 190] on button "Publish" at bounding box center [675, 192] width 135 height 16
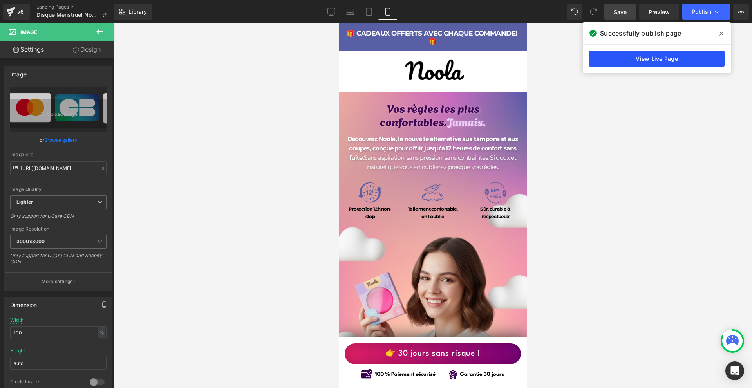
click at [672, 61] on link "View Live Page" at bounding box center [656, 59] width 135 height 16
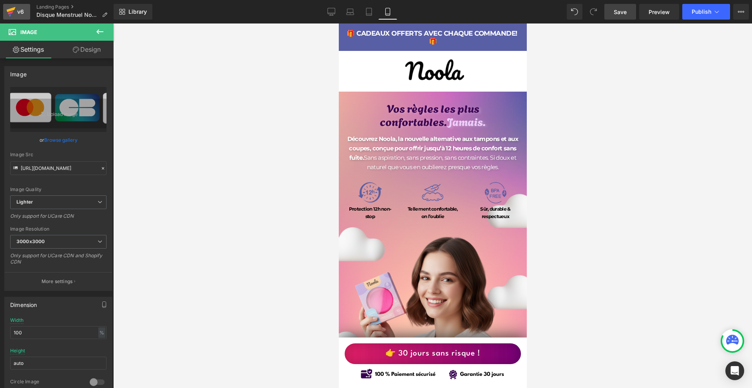
click at [13, 10] on icon at bounding box center [11, 9] width 9 height 5
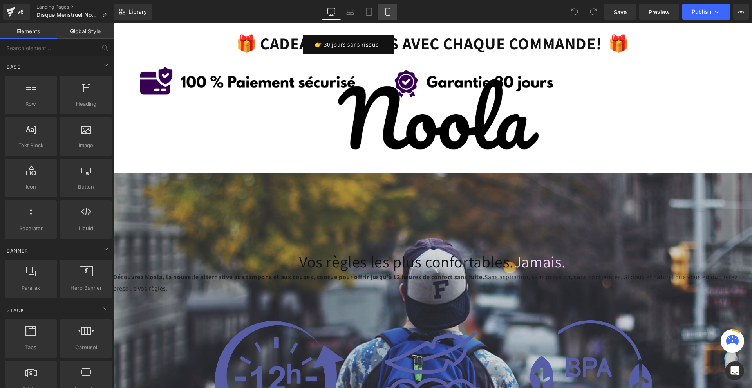
click at [387, 5] on link "Mobile" at bounding box center [387, 12] width 19 height 16
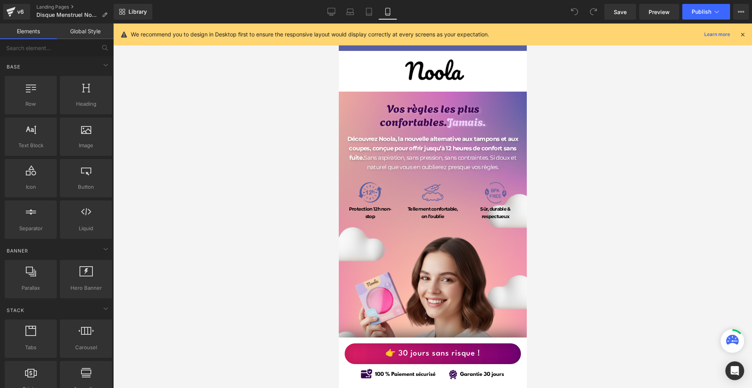
click at [743, 33] on icon at bounding box center [742, 34] width 7 height 7
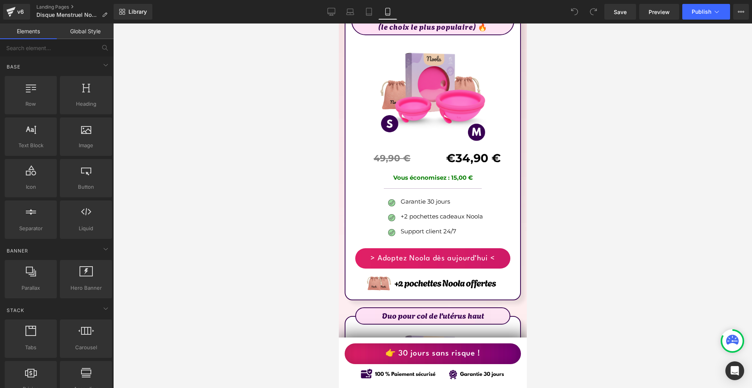
scroll to position [4621, 0]
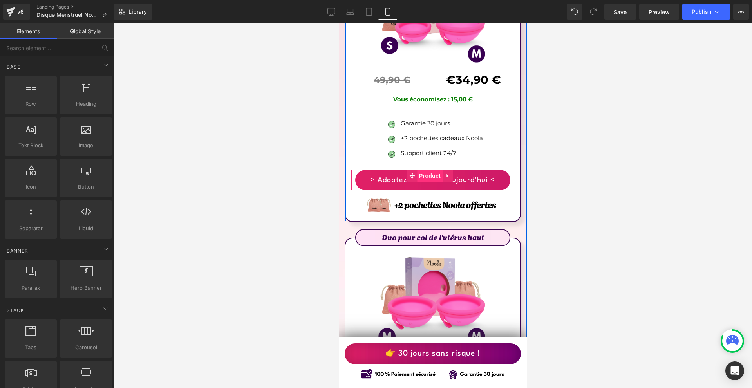
click at [425, 170] on span "Product" at bounding box center [429, 176] width 25 height 12
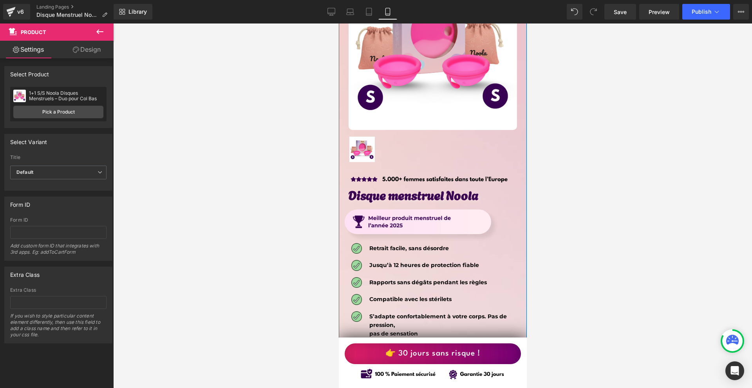
scroll to position [3955, 0]
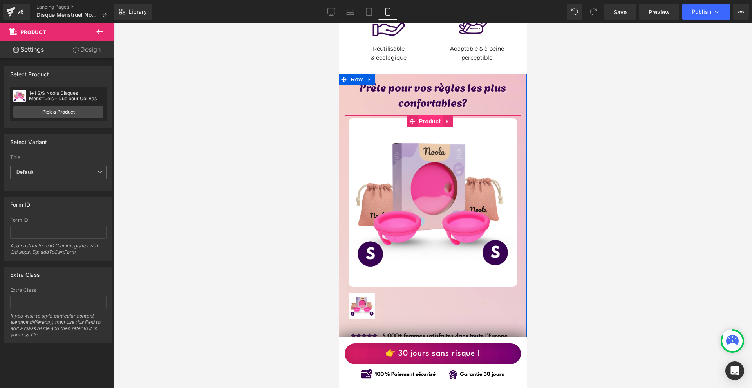
click at [424, 116] on span "Product" at bounding box center [429, 122] width 25 height 12
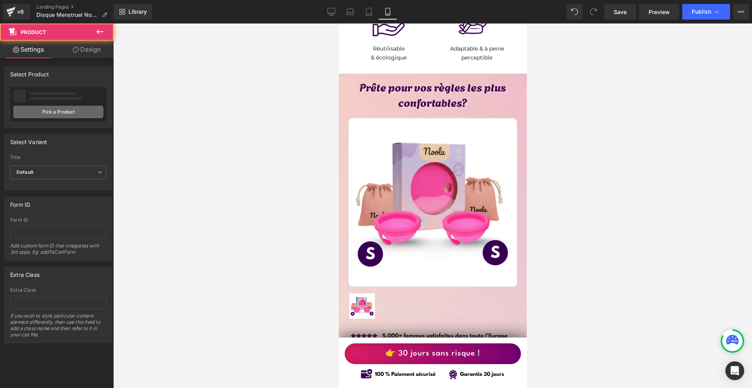
click at [72, 109] on link "Pick a Product" at bounding box center [58, 112] width 90 height 13
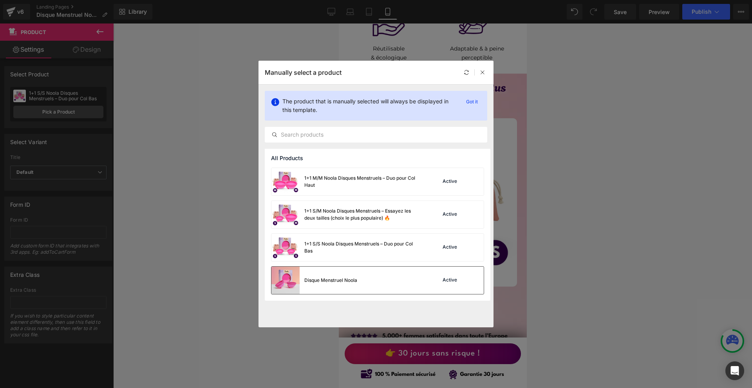
click at [372, 274] on div "Disque Menstruel Noola Active" at bounding box center [377, 280] width 212 height 27
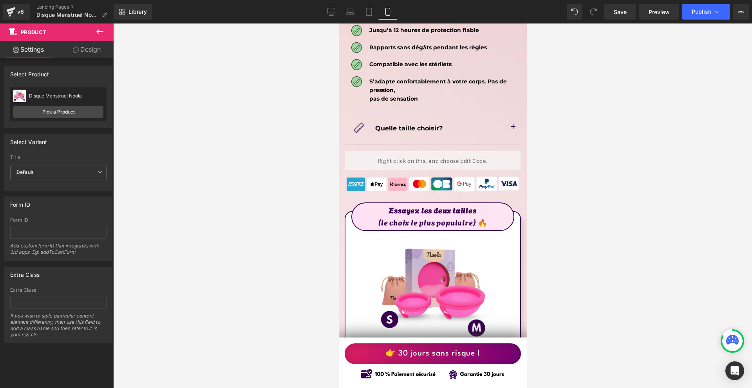
scroll to position [4503, 0]
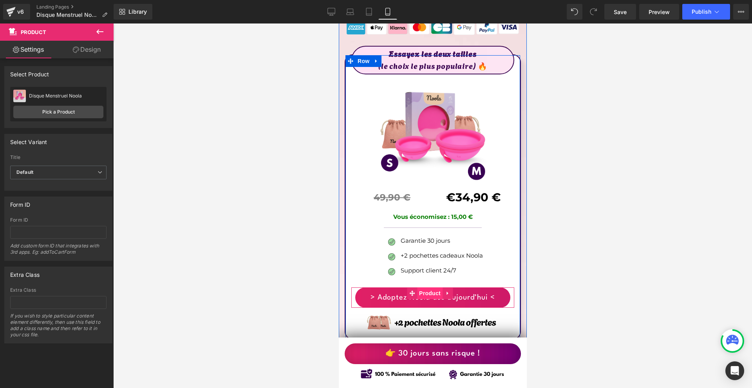
click at [433, 287] on span "Product" at bounding box center [429, 293] width 25 height 12
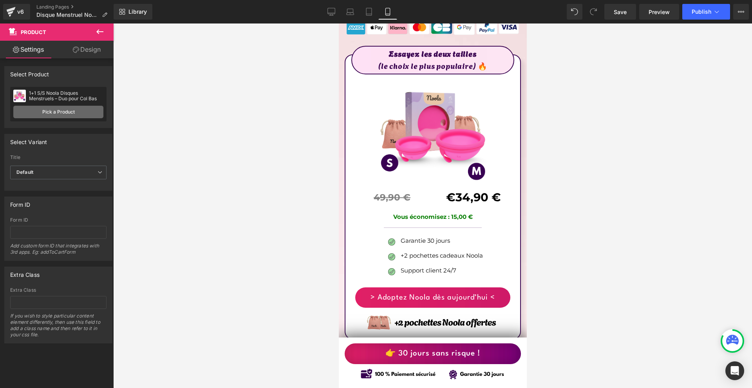
click at [71, 111] on link "Pick a Product" at bounding box center [58, 112] width 90 height 13
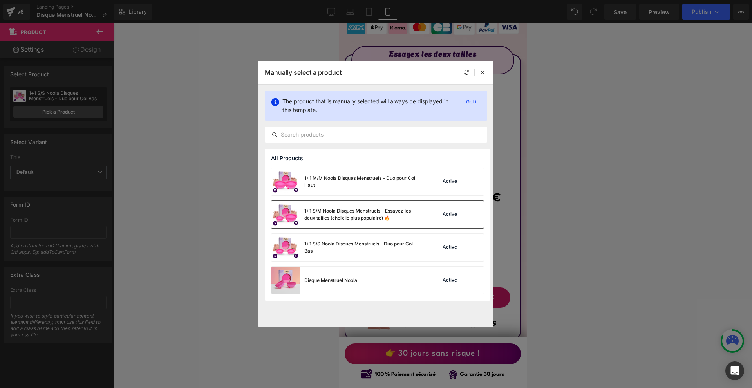
click at [356, 213] on div "1+1 S/M Noola Disques Menstruels – Essayez les deux tailles (choix le plus popu…" at bounding box center [362, 215] width 117 height 14
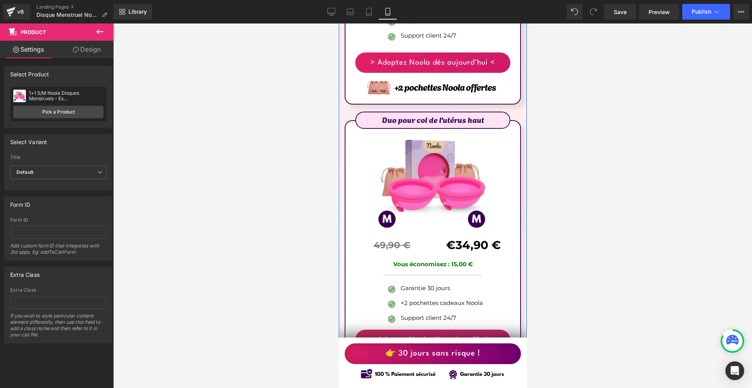
scroll to position [4855, 0]
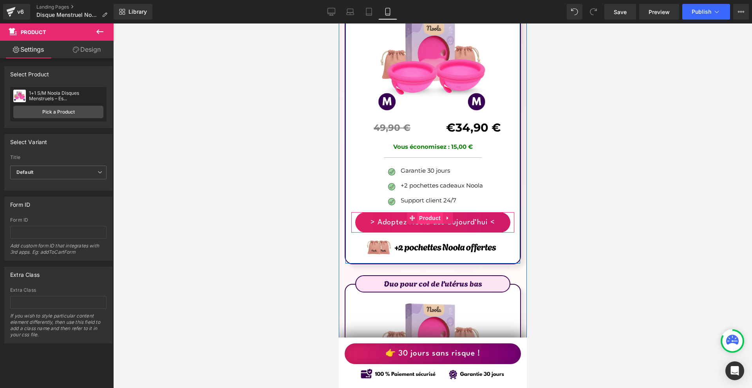
click at [426, 212] on span "Product" at bounding box center [429, 218] width 25 height 12
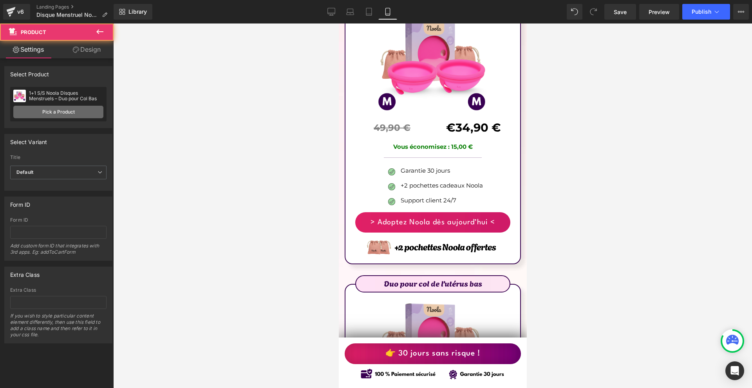
click at [79, 113] on link "Pick a Product" at bounding box center [58, 112] width 90 height 13
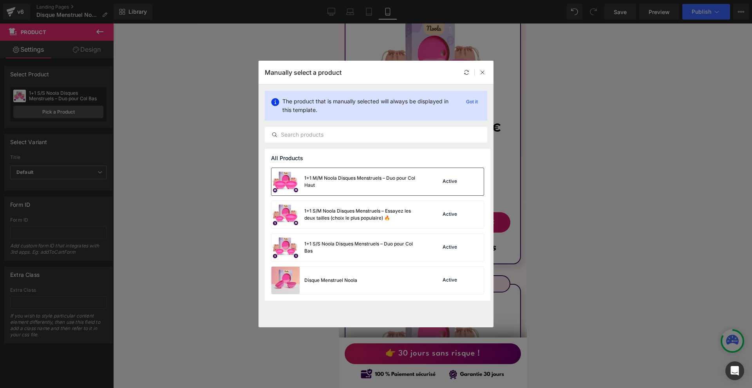
click at [330, 184] on div "1+1 M/M Noola Disques Menstruels – Duo pour Col Haut" at bounding box center [362, 182] width 117 height 14
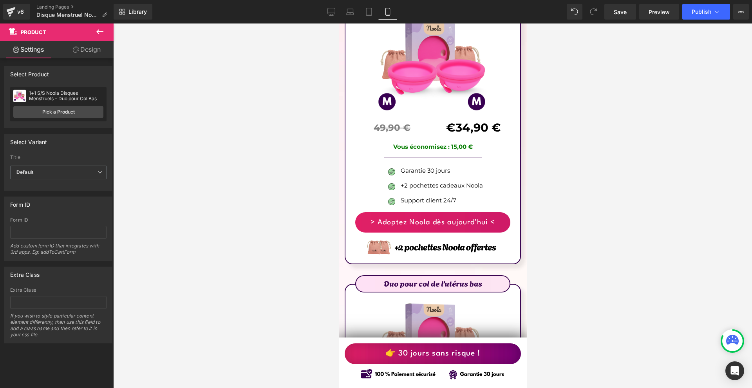
scroll to position [5051, 0]
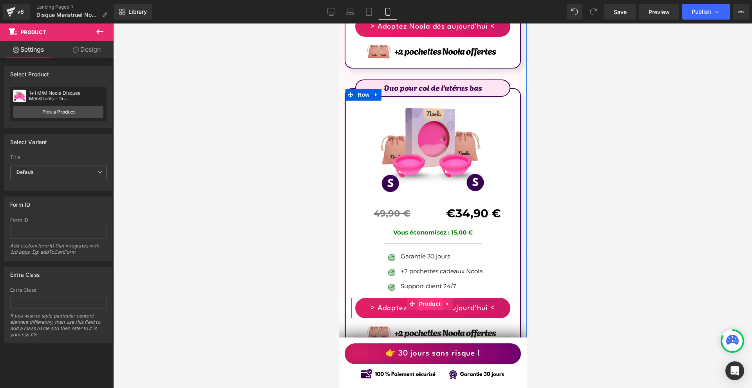
click at [425, 298] on span "Product" at bounding box center [429, 304] width 25 height 12
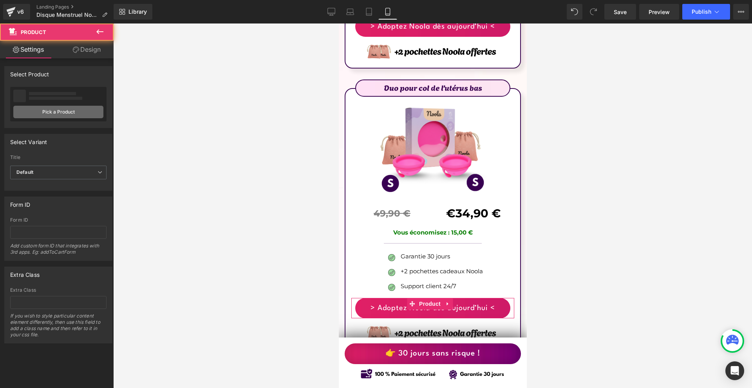
click at [81, 111] on link "Pick a Product" at bounding box center [58, 112] width 90 height 13
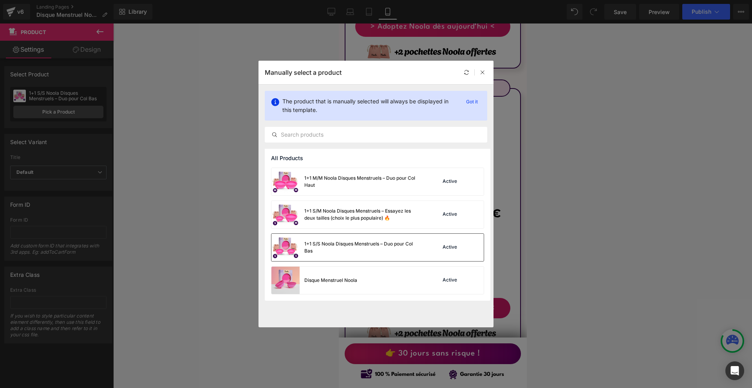
click at [336, 250] on div "1+1 S/S Noola Disques Menstruels – Duo pour Col Bas" at bounding box center [362, 247] width 117 height 14
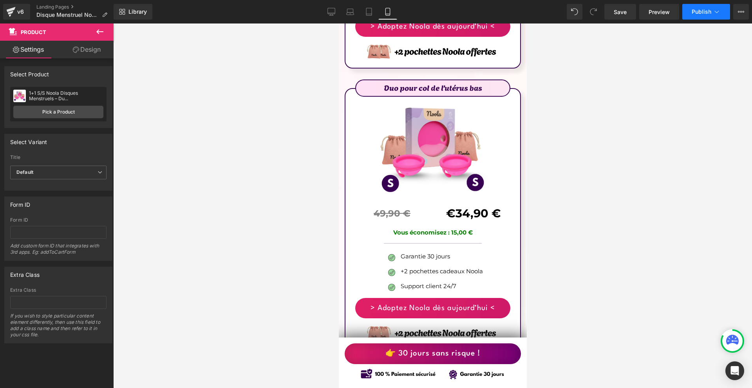
click at [696, 10] on span "Publish" at bounding box center [702, 12] width 20 height 6
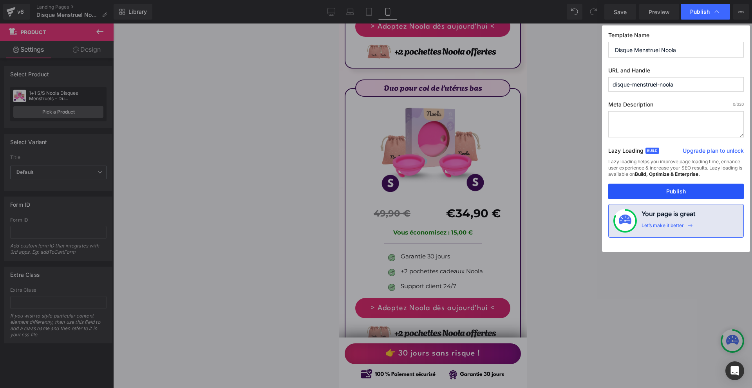
click at [661, 190] on button "Publish" at bounding box center [675, 192] width 135 height 16
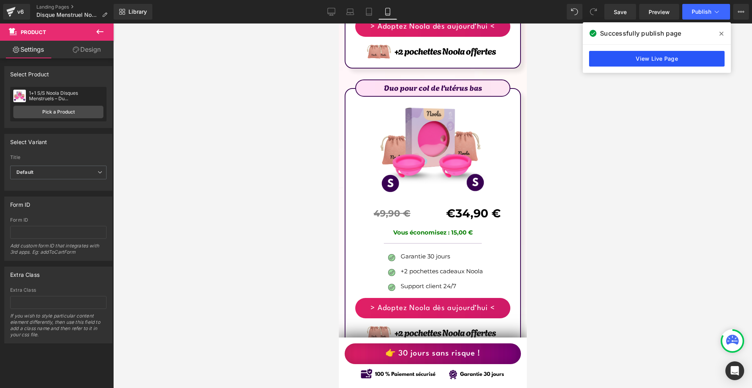
click at [629, 56] on link "View Live Page" at bounding box center [656, 59] width 135 height 16
